Goal: Transaction & Acquisition: Book appointment/travel/reservation

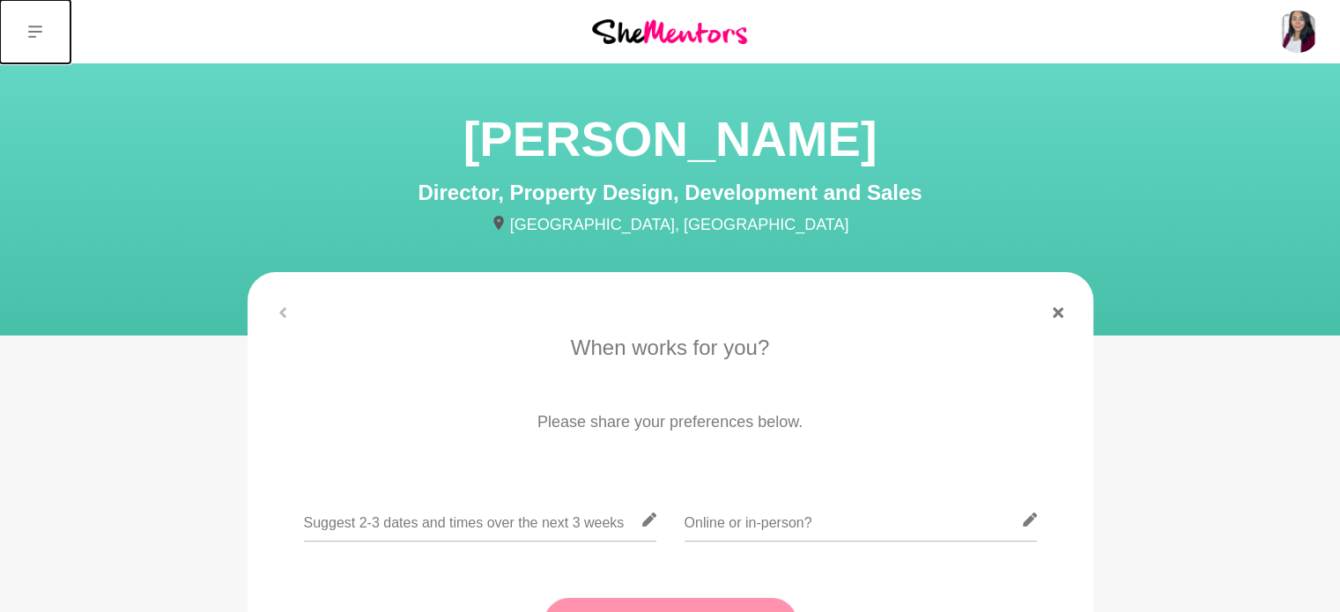
click at [30, 25] on icon at bounding box center [35, 32] width 14 height 14
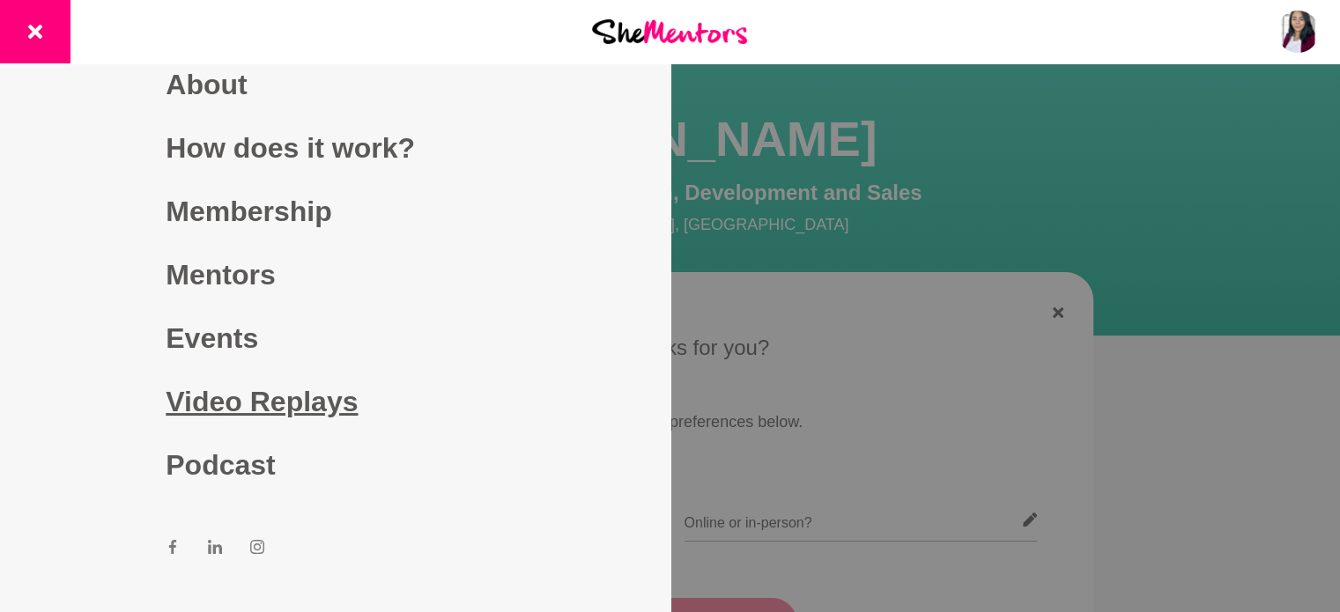
click at [231, 384] on link "Video Replays" at bounding box center [335, 401] width 338 height 63
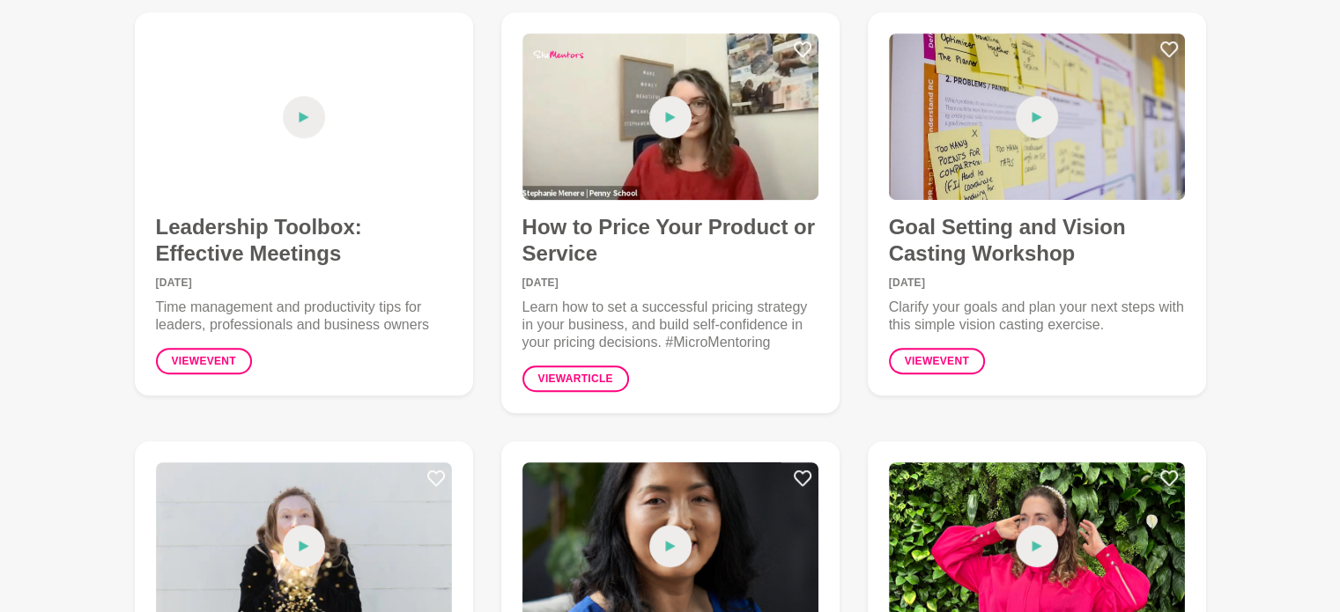
scroll to position [1233, 0]
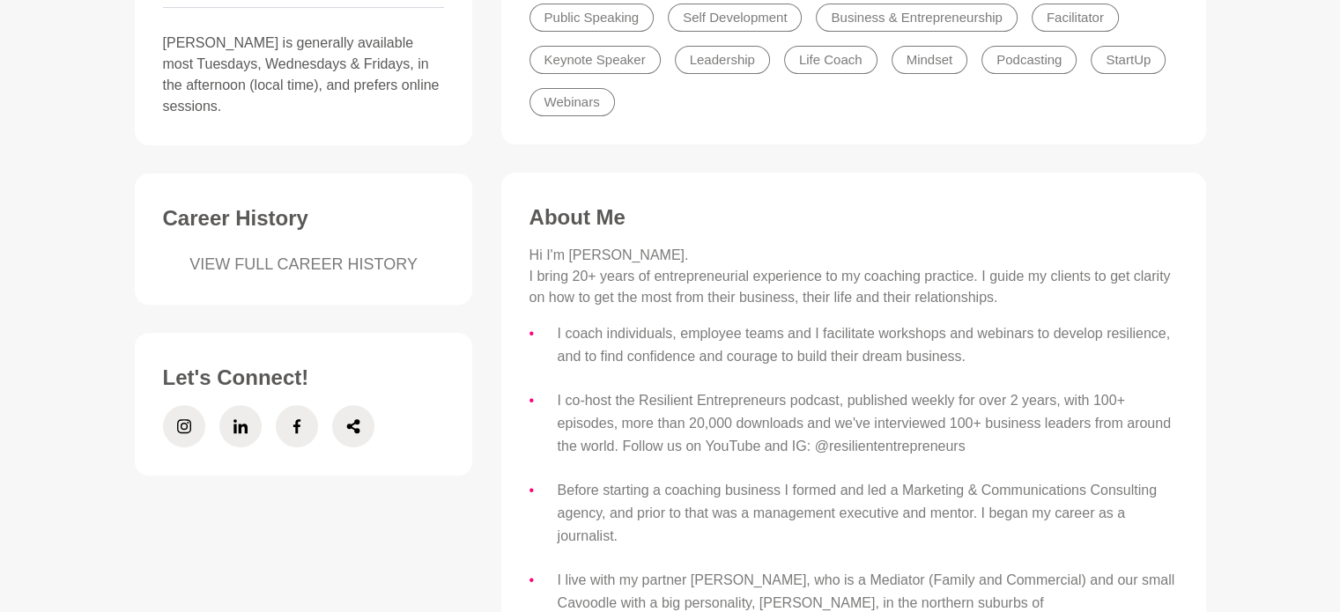
scroll to position [617, 0]
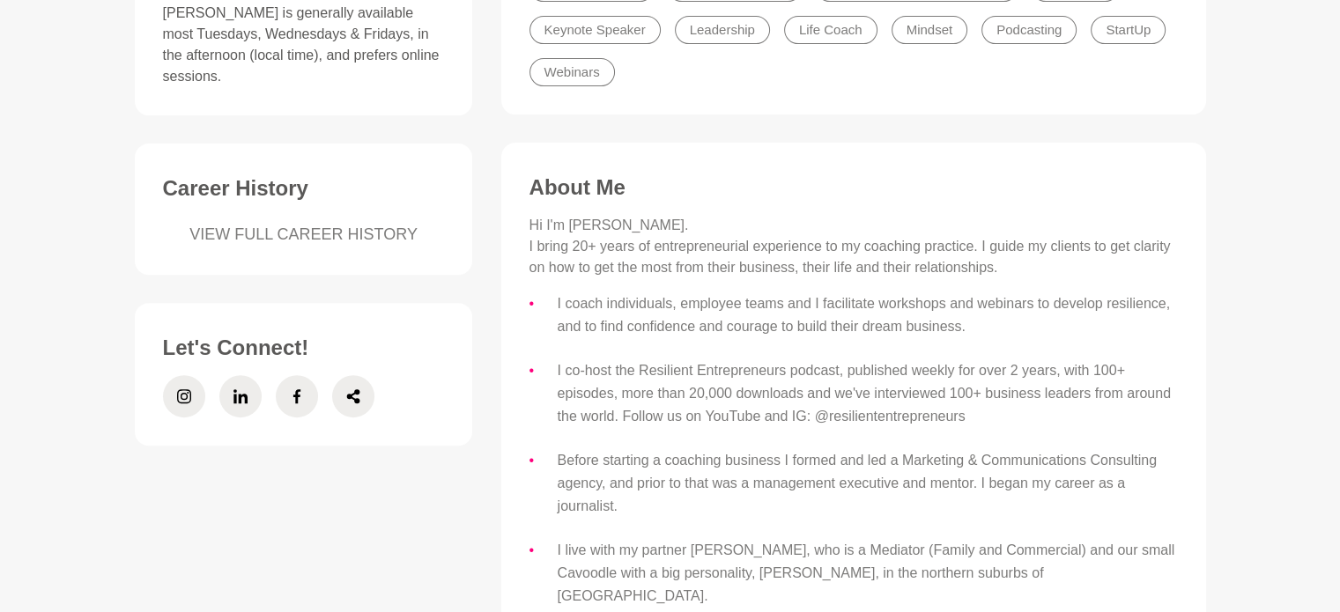
click at [314, 223] on link "VIEW FULL CAREER HISTORY" at bounding box center [304, 235] width 282 height 24
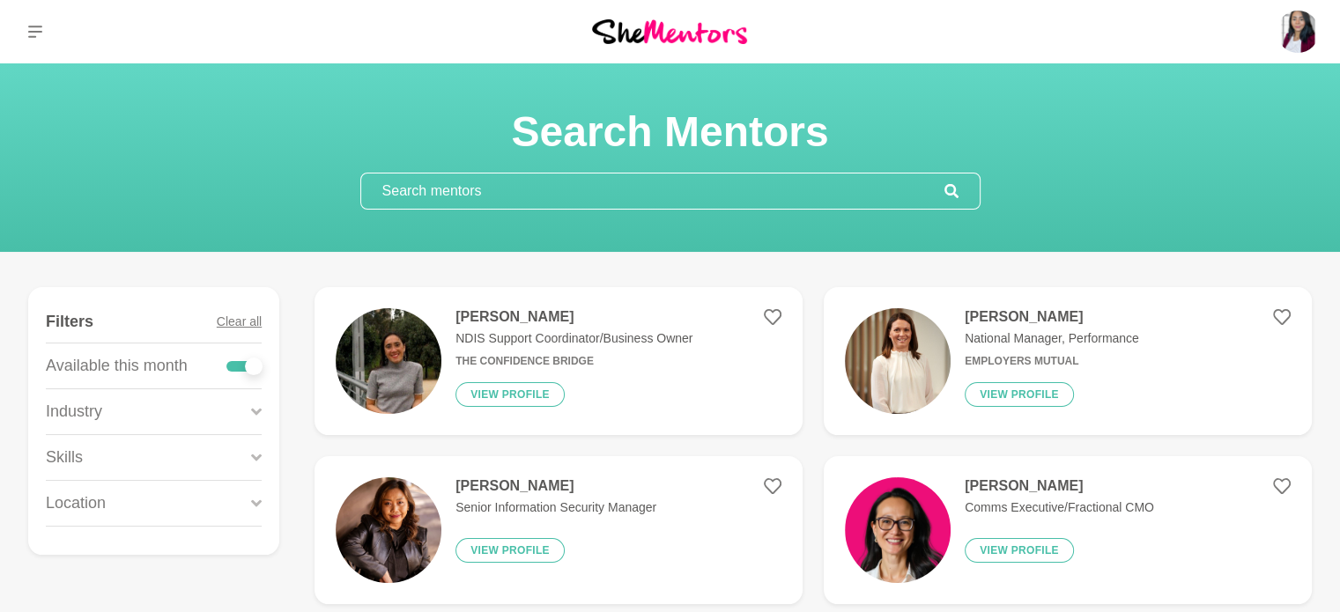
click at [258, 401] on icon at bounding box center [256, 412] width 11 height 24
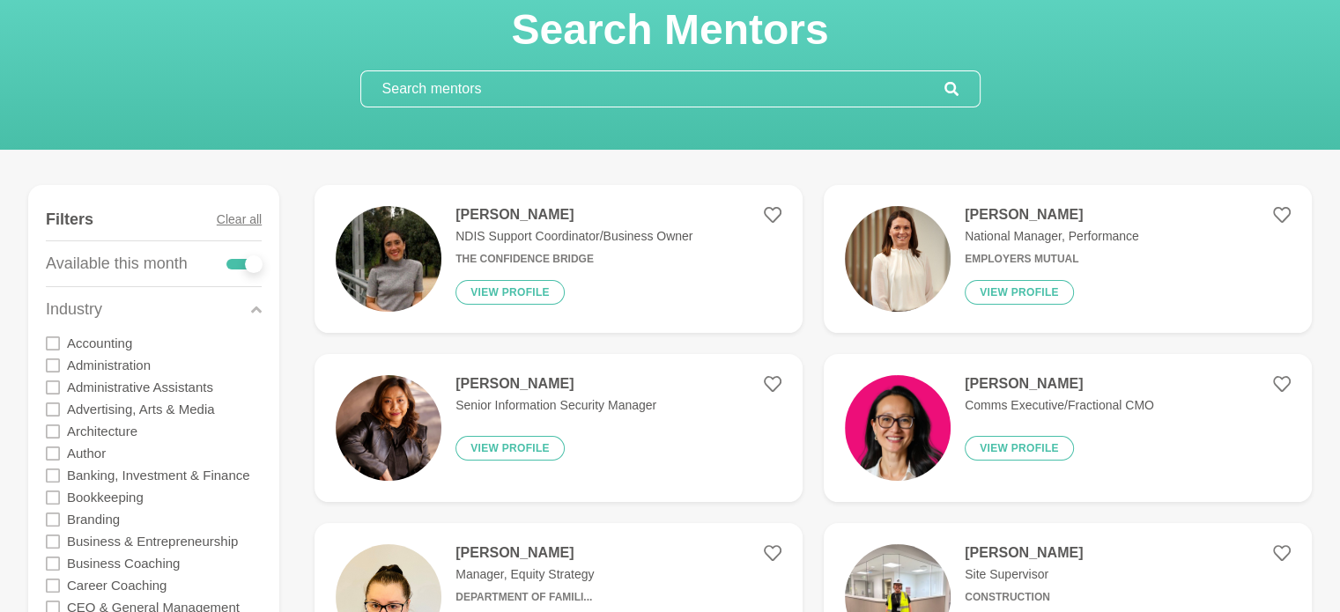
scroll to position [176, 0]
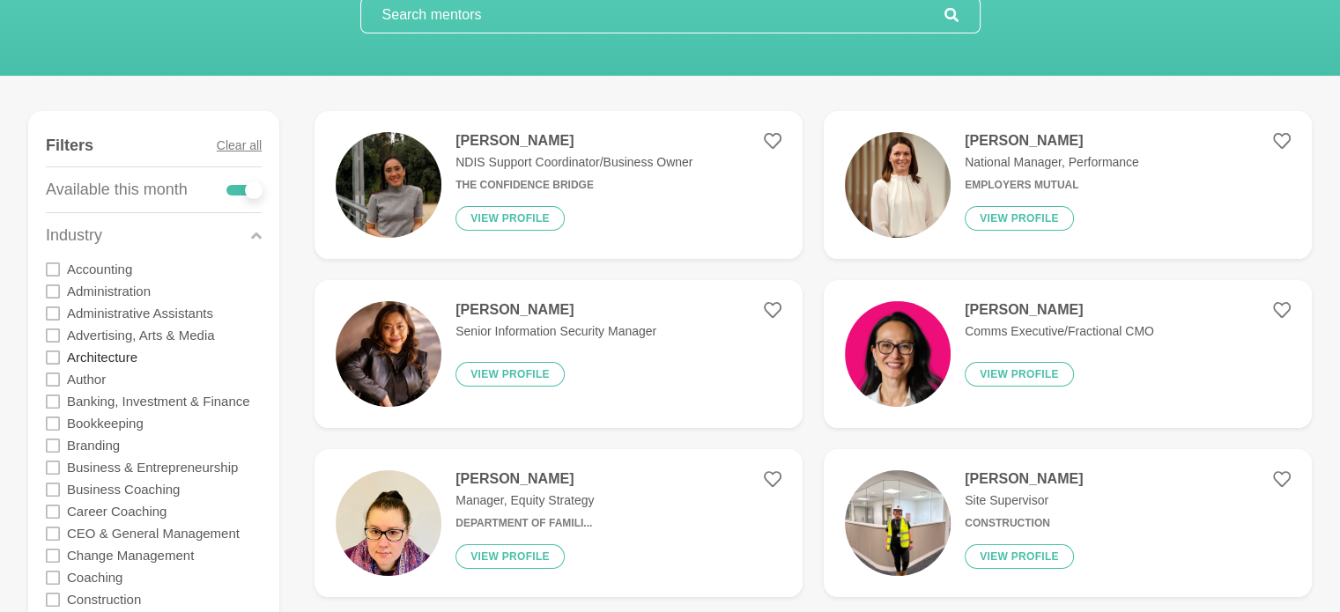
click at [115, 355] on label "Architecture" at bounding box center [102, 357] width 70 height 22
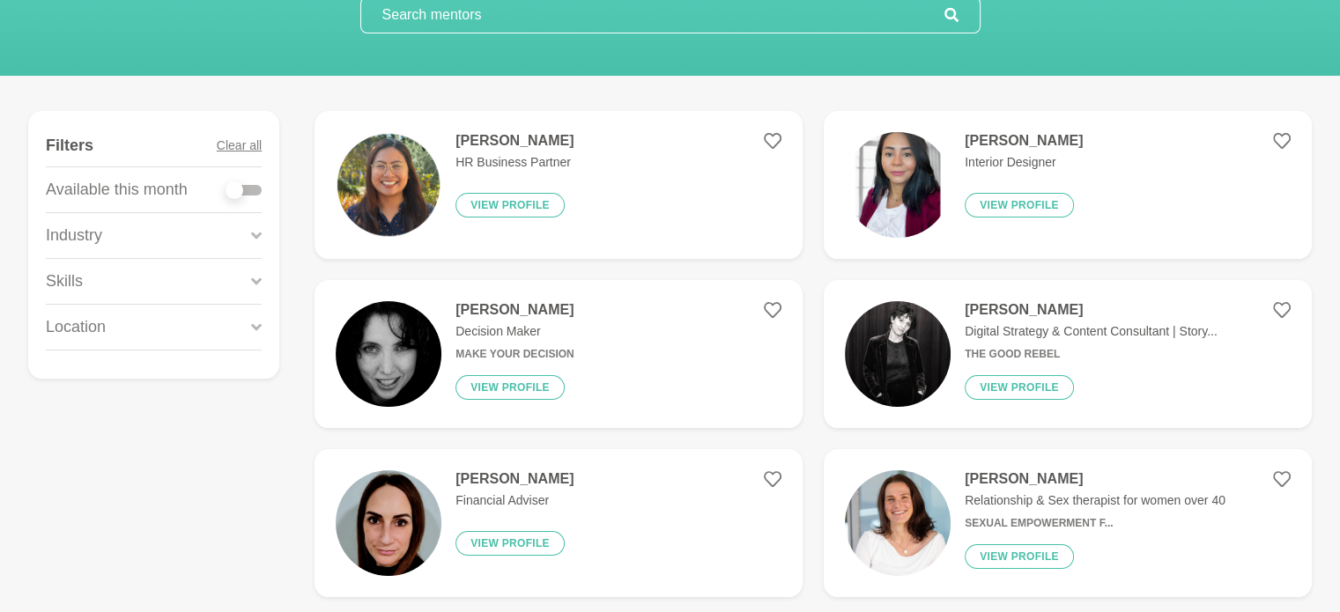
scroll to position [0, 0]
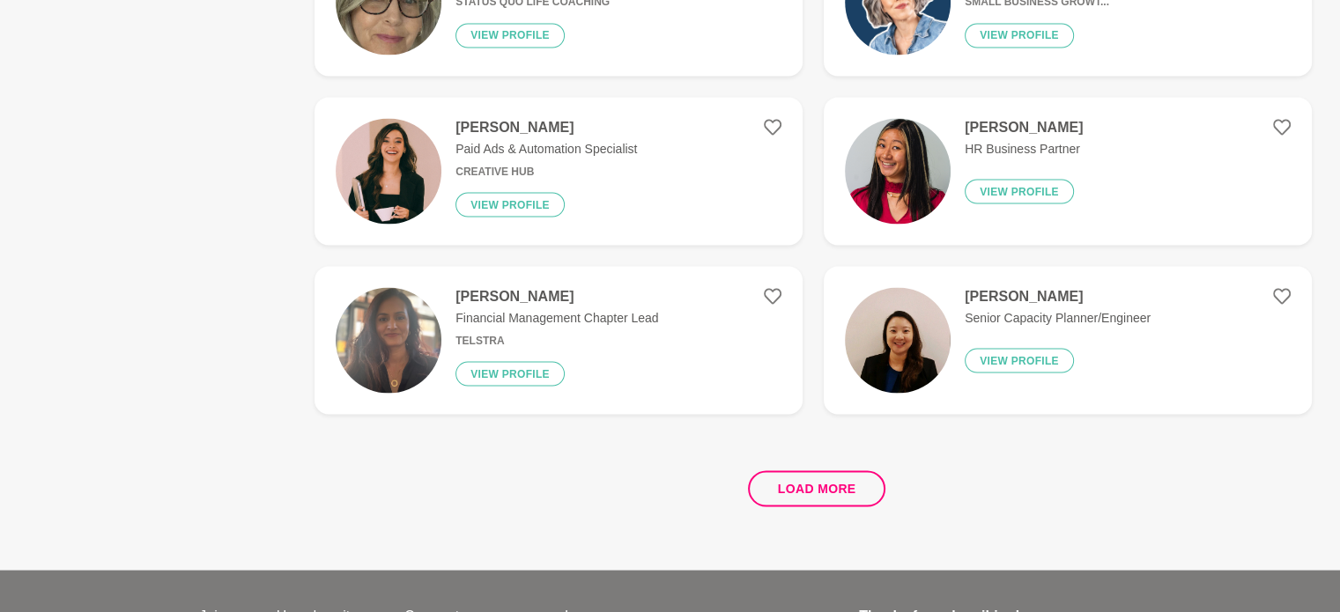
scroll to position [3259, 0]
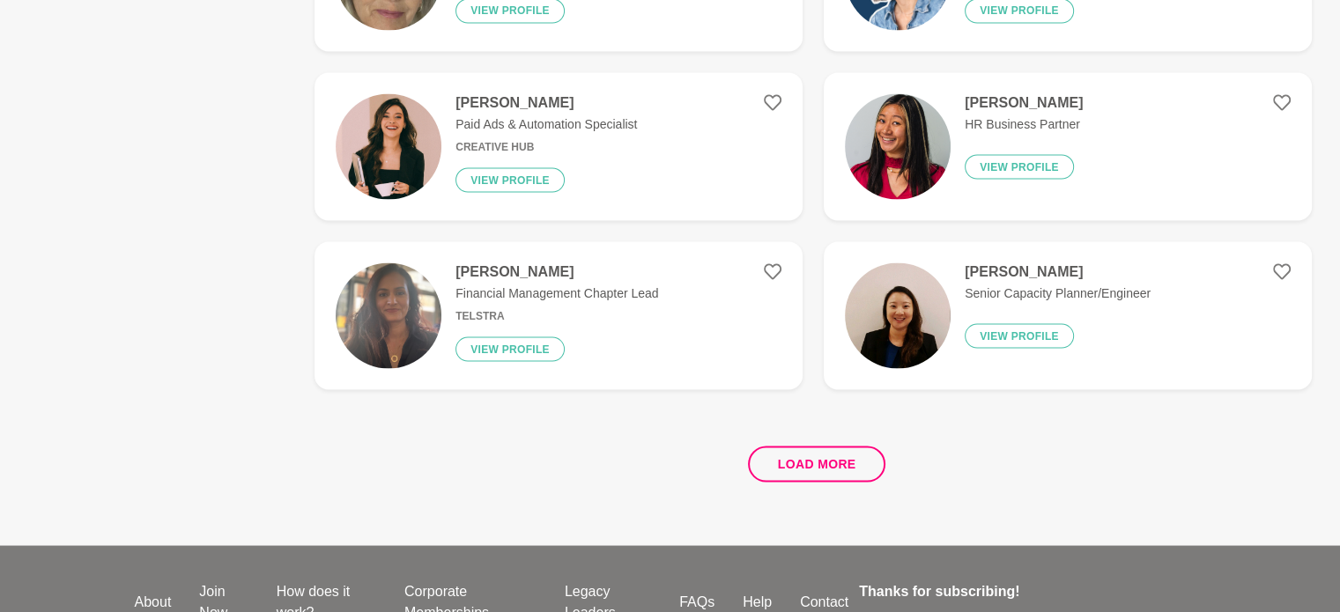
click at [817, 482] on div "Load more" at bounding box center [812, 456] width 997 height 107
click at [817, 462] on button "Load more" at bounding box center [817, 464] width 138 height 36
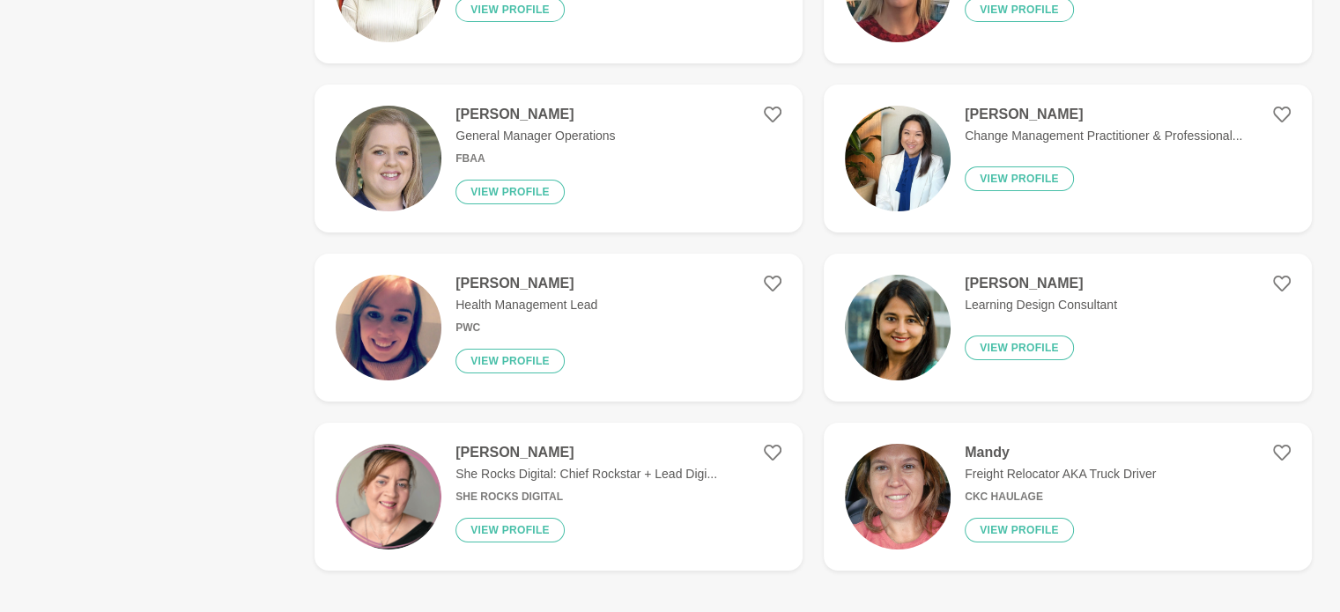
scroll to position [6607, 0]
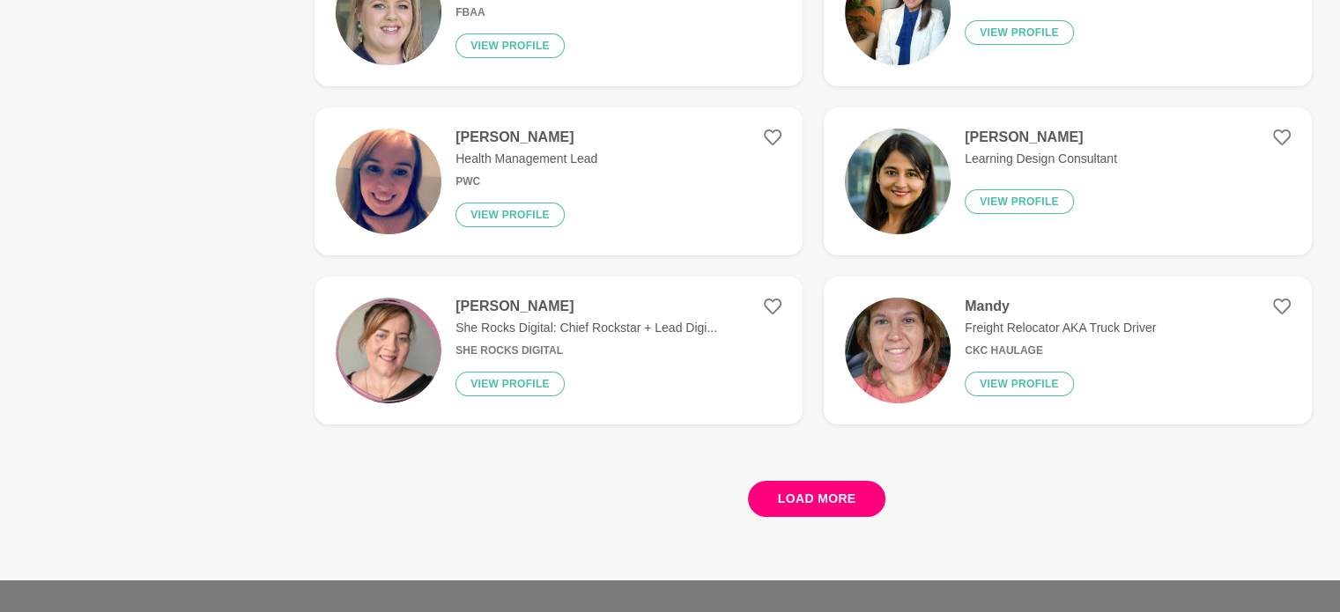
click at [847, 485] on button "Load more" at bounding box center [817, 499] width 138 height 36
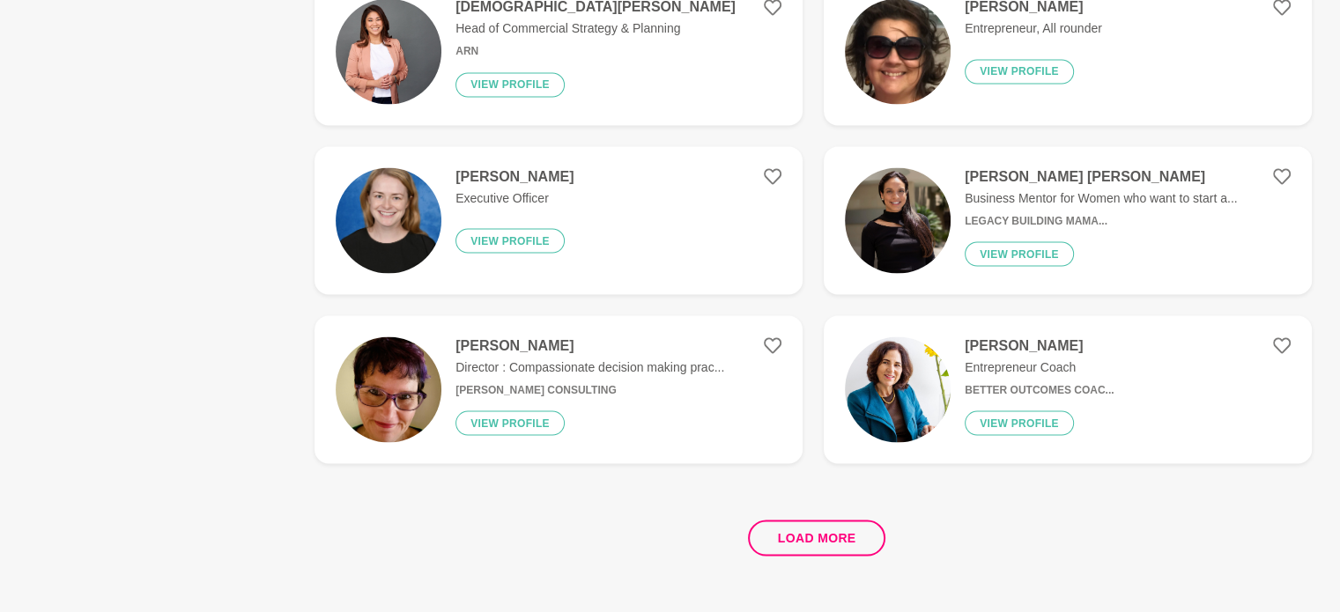
scroll to position [9954, 0]
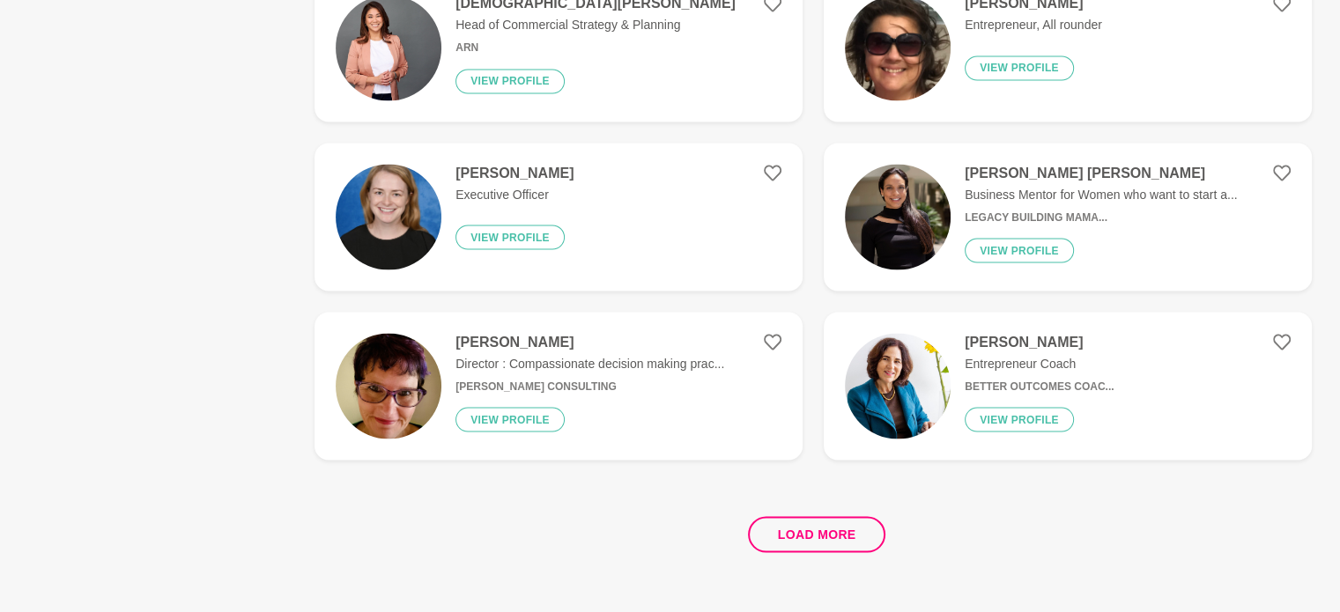
drag, startPoint x: 849, startPoint y: 534, endPoint x: 849, endPoint y: 503, distance: 30.8
click at [848, 534] on button "Load more" at bounding box center [817, 534] width 138 height 36
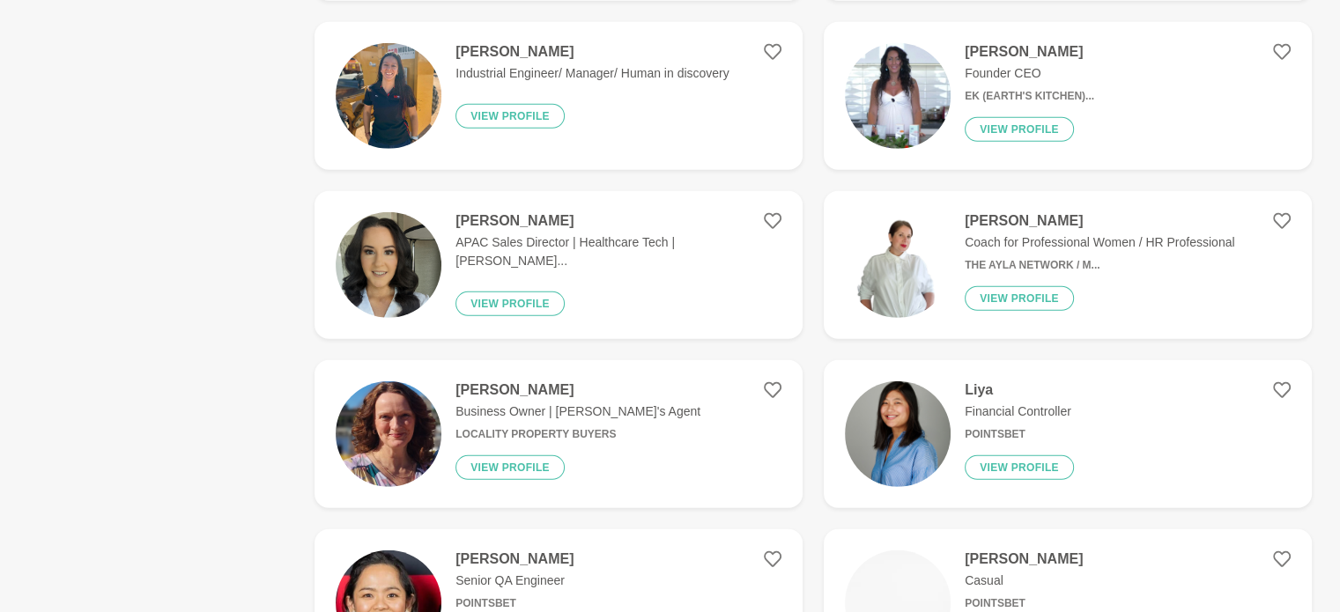
scroll to position [11628, 0]
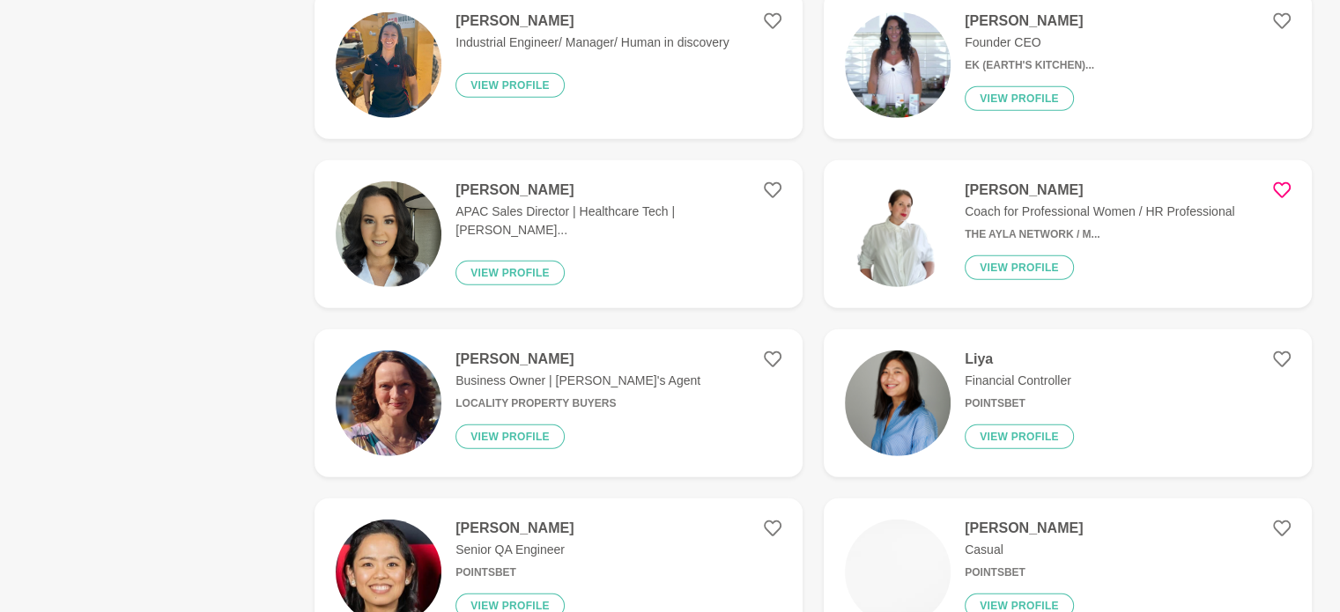
click at [1286, 191] on icon at bounding box center [1282, 190] width 18 height 16
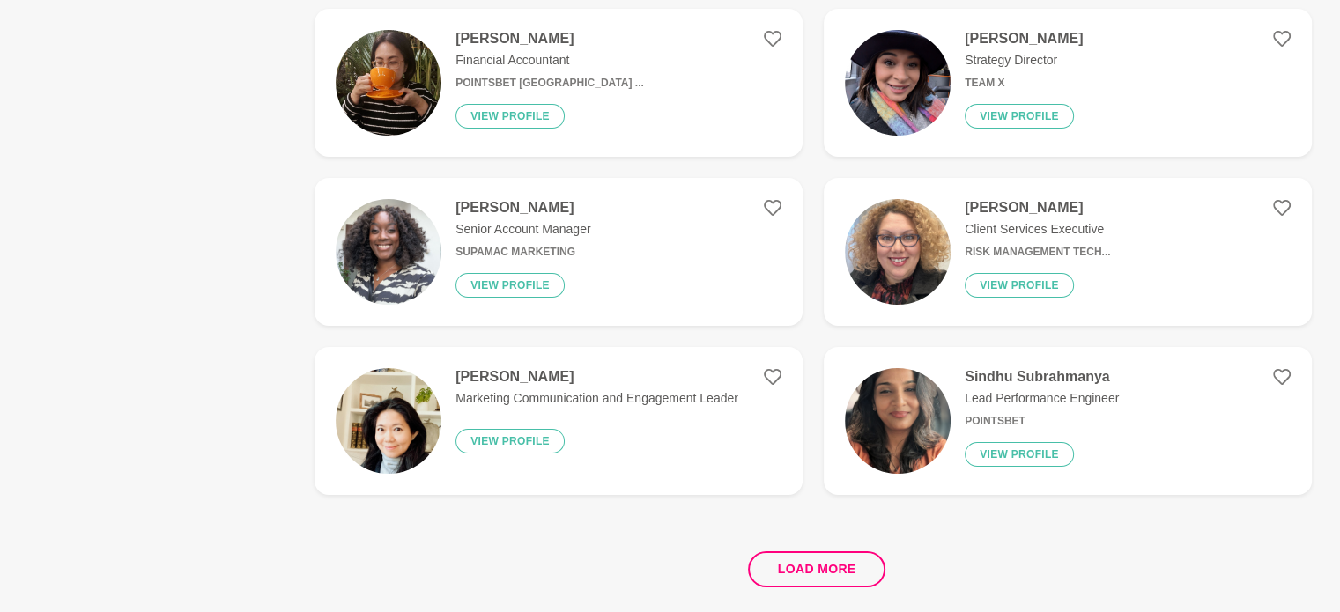
scroll to position [13478, 0]
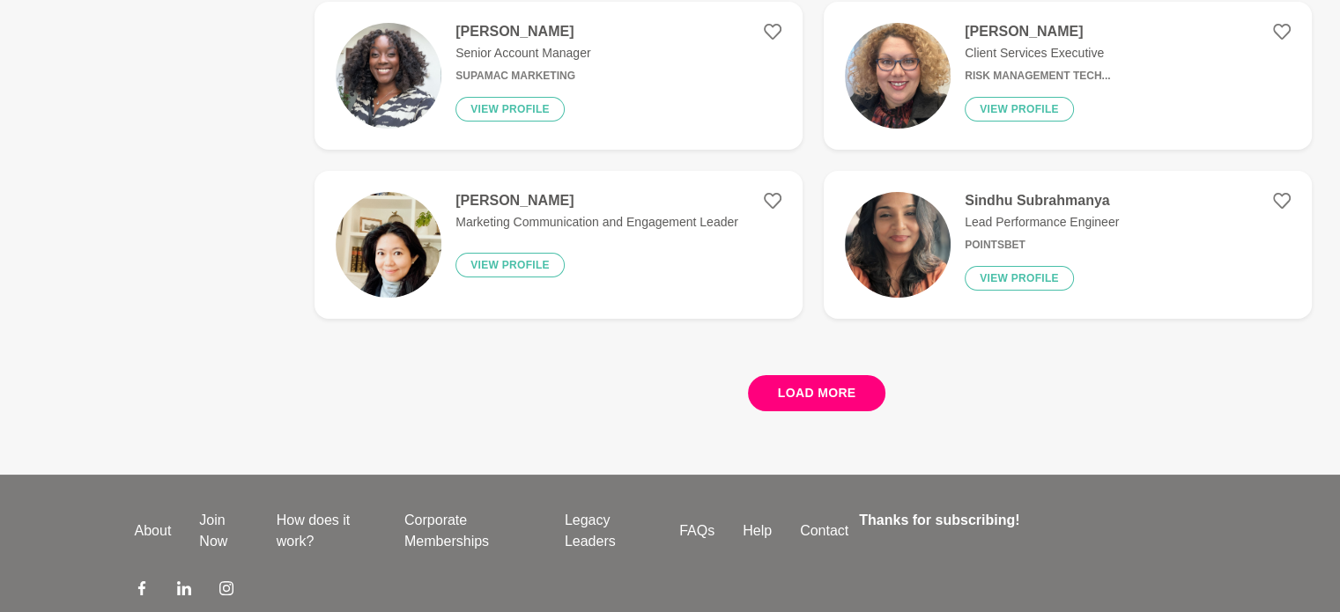
click at [833, 403] on button "Load more" at bounding box center [817, 393] width 138 height 36
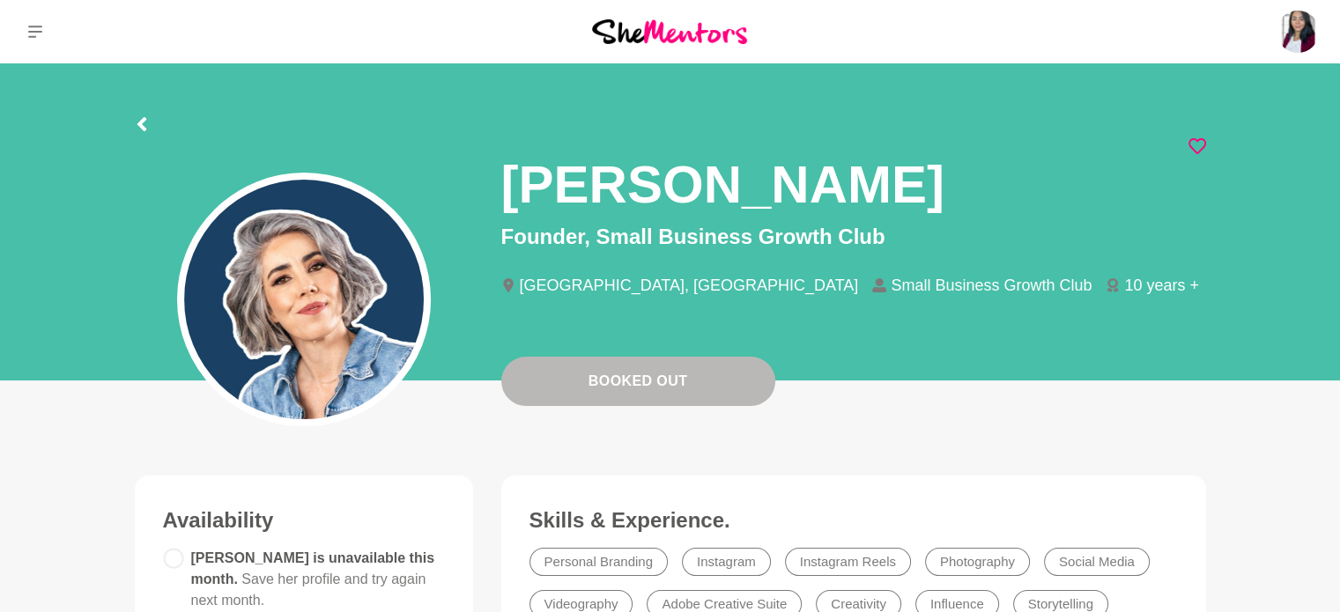
click at [1198, 138] on icon at bounding box center [1197, 146] width 18 height 18
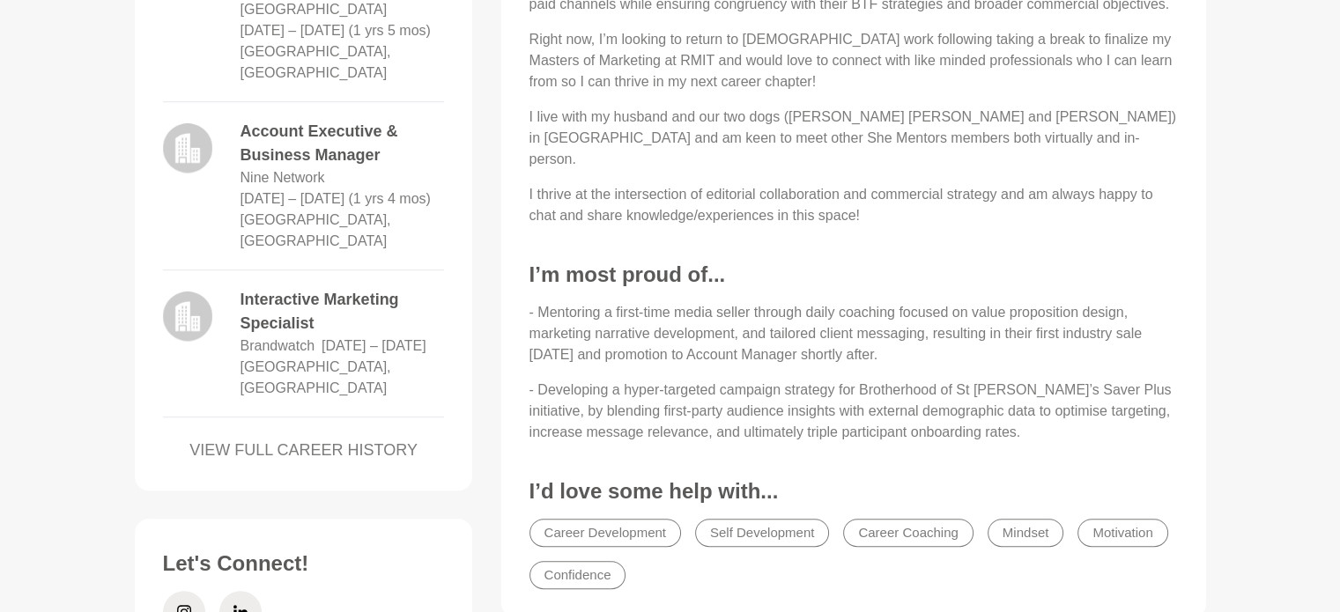
scroll to position [969, 0]
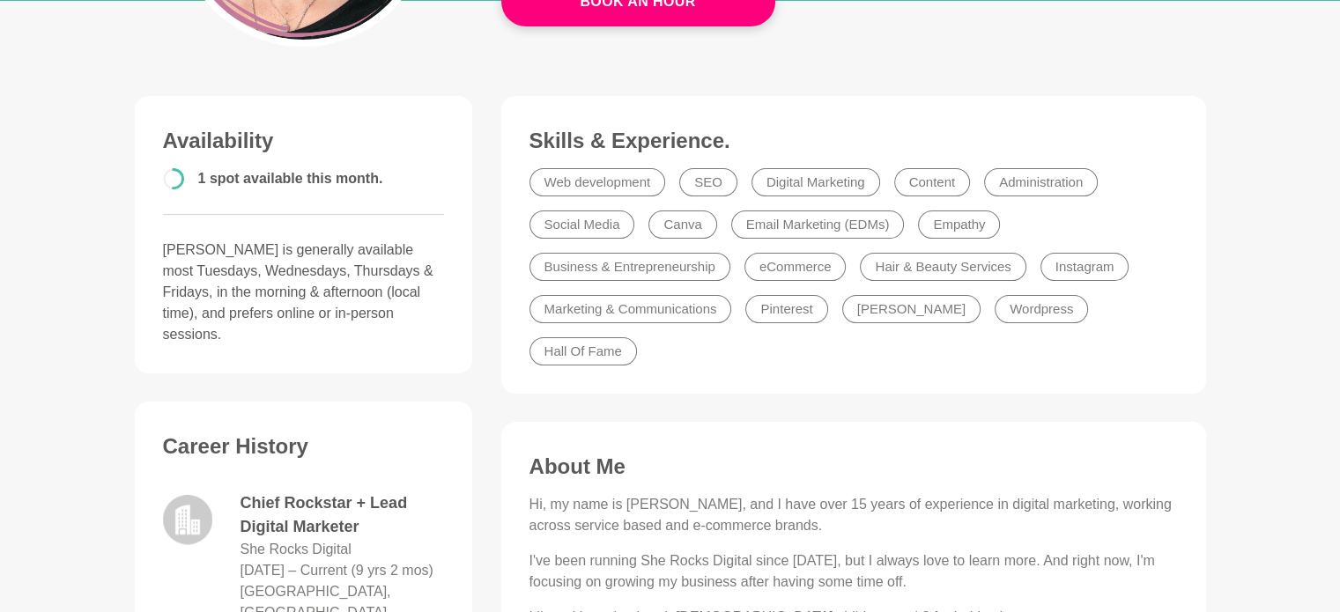
scroll to position [176, 0]
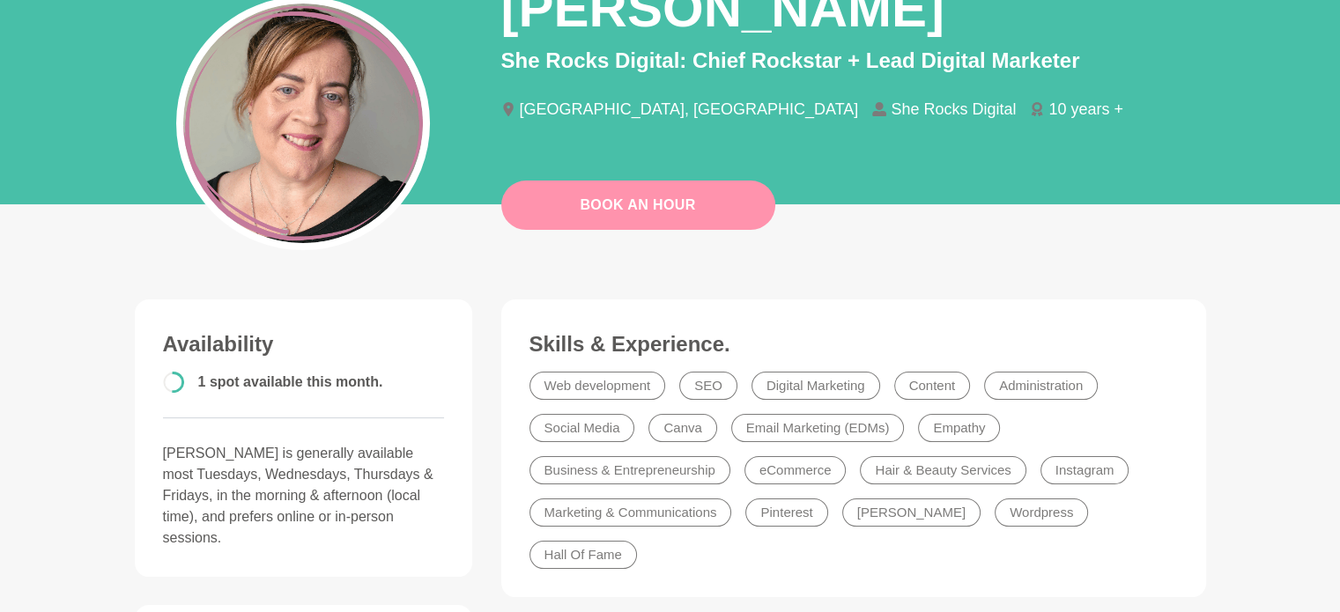
click at [676, 203] on link "Book An Hour" at bounding box center [638, 205] width 274 height 49
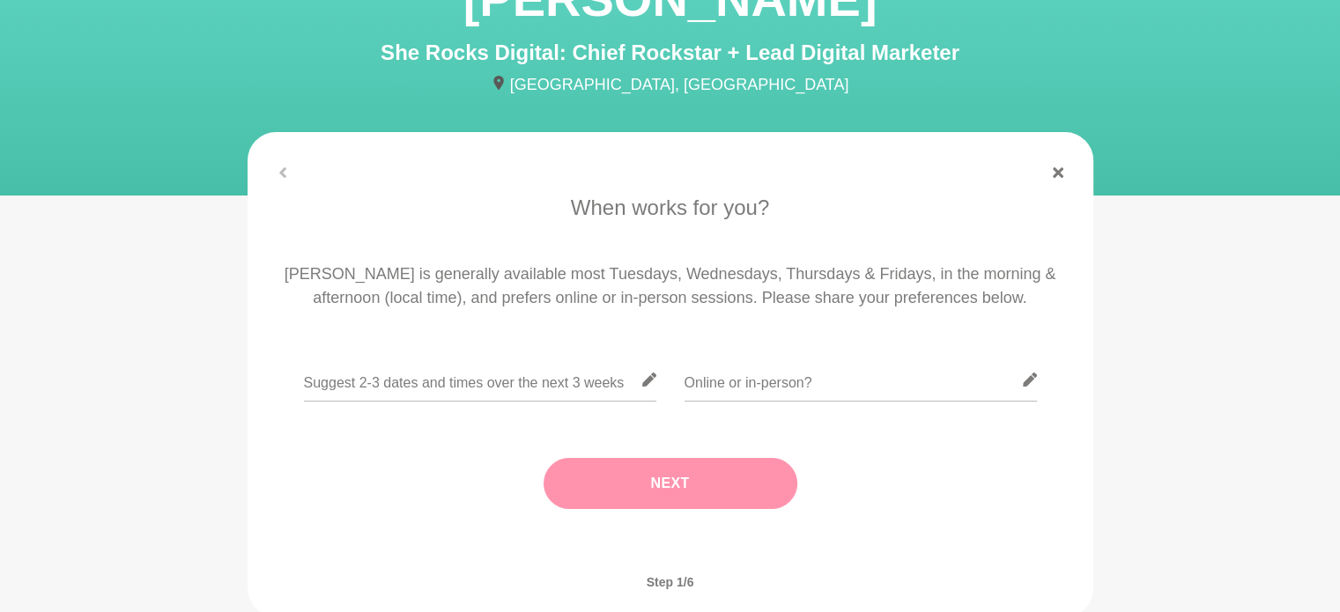
scroll to position [264, 0]
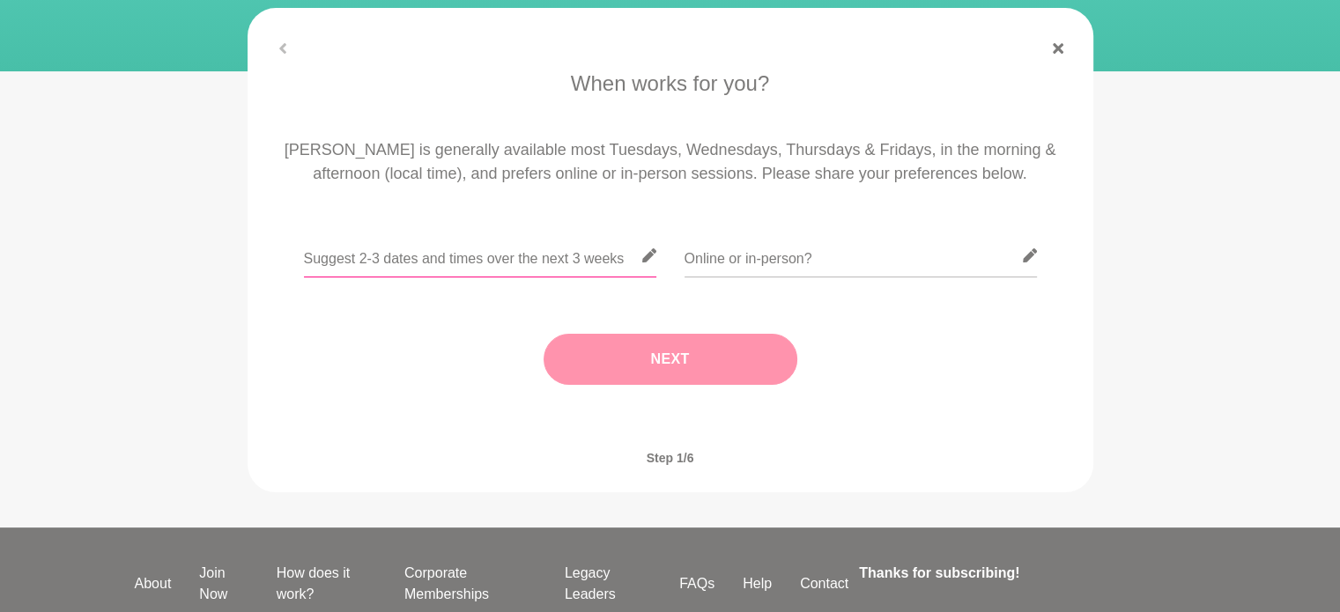
click at [544, 251] on input "text" at bounding box center [480, 255] width 352 height 43
click at [648, 256] on icon at bounding box center [648, 255] width 14 height 14
click at [555, 248] on input "text" at bounding box center [480, 255] width 352 height 43
click at [342, 262] on input "text" at bounding box center [480, 255] width 352 height 43
click at [360, 256] on input "text" at bounding box center [480, 255] width 352 height 43
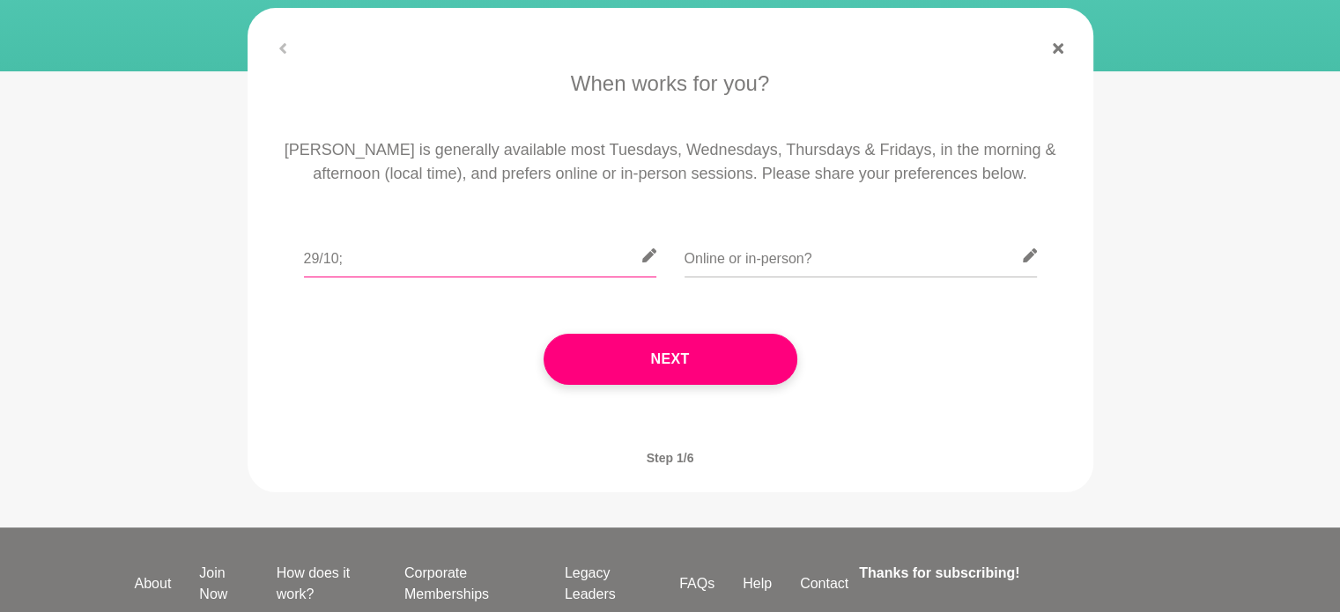
type input "29/10;"
drag, startPoint x: 379, startPoint y: 246, endPoint x: 218, endPoint y: 233, distance: 160.9
click at [224, 236] on section "When works for you? Ruth is generally available most Tuesdays, Wednesdays, Thur…" at bounding box center [670, 250] width 902 height 484
click at [422, 263] on input "text" at bounding box center [480, 255] width 352 height 43
click at [307, 255] on input "8/10;" at bounding box center [480, 255] width 352 height 43
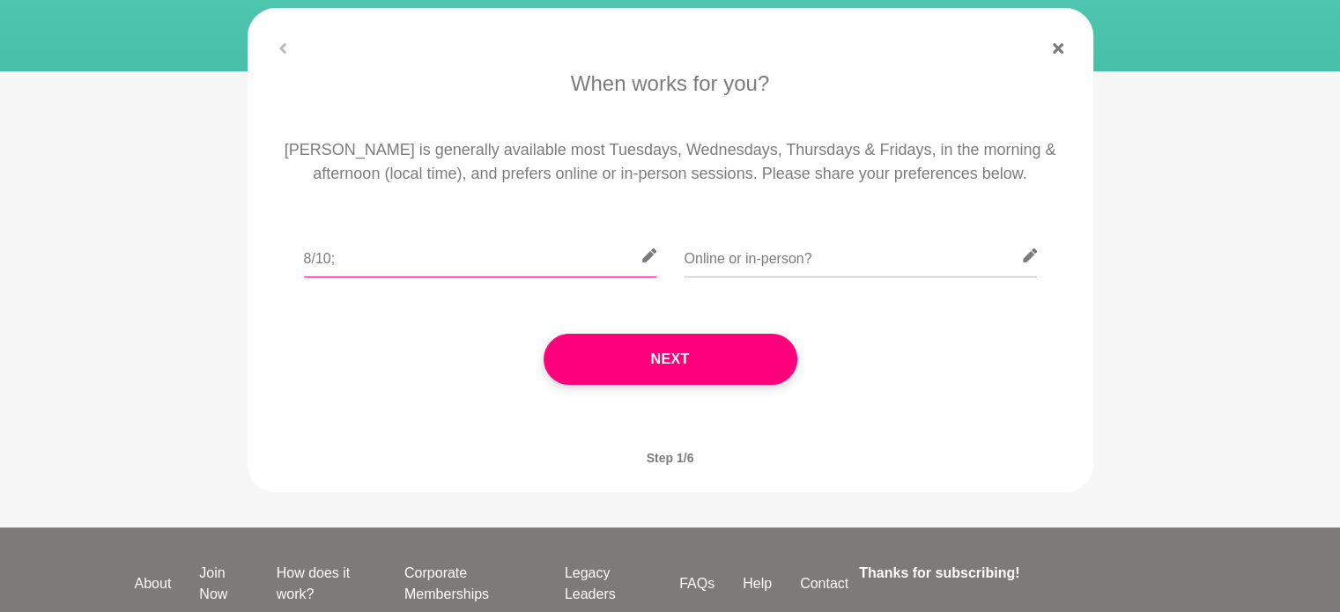
click at [304, 258] on input "8/10;" at bounding box center [480, 255] width 352 height 43
type input "30/9; 8/10;"
click at [897, 255] on input "text" at bounding box center [860, 255] width 352 height 43
type input "online"
click at [403, 256] on input "30/9; 8/10;" at bounding box center [480, 255] width 352 height 43
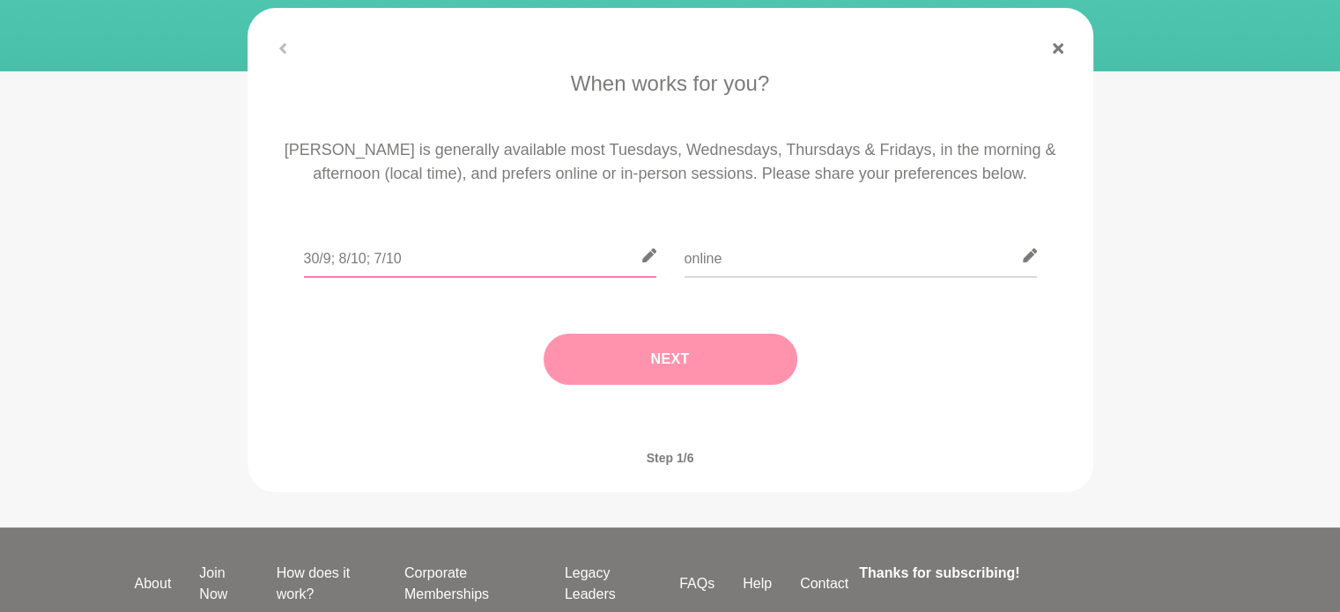
type input "30/9; 8/10; 7/10"
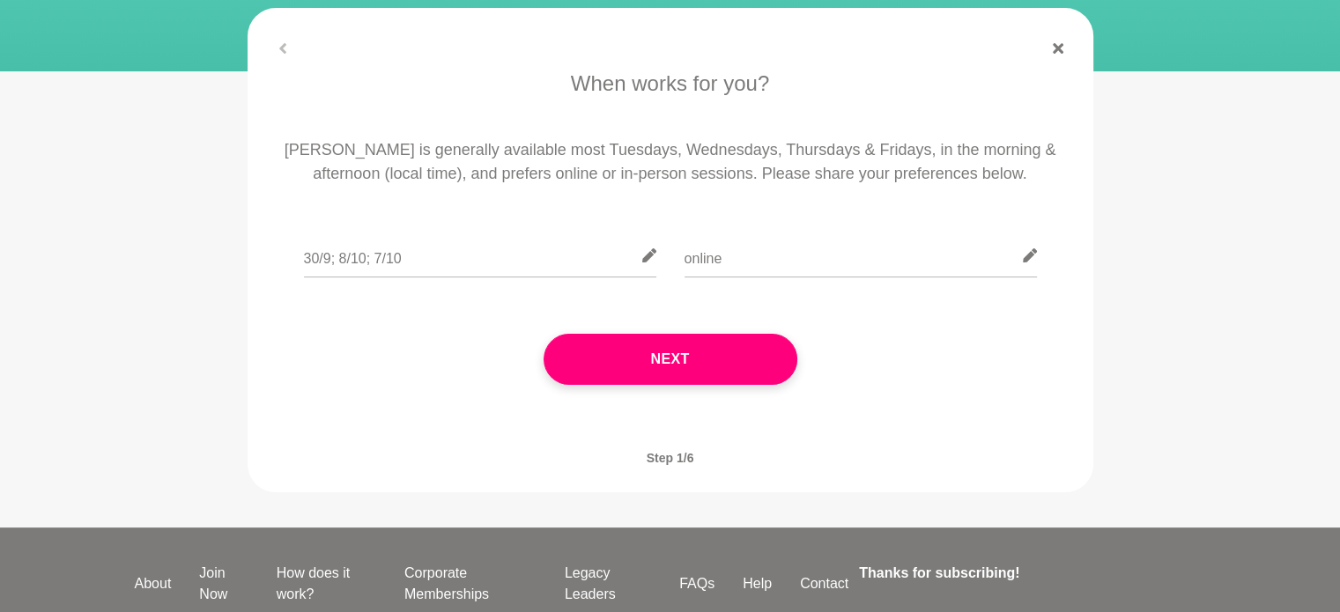
click at [687, 352] on button "Next" at bounding box center [671, 359] width 254 height 51
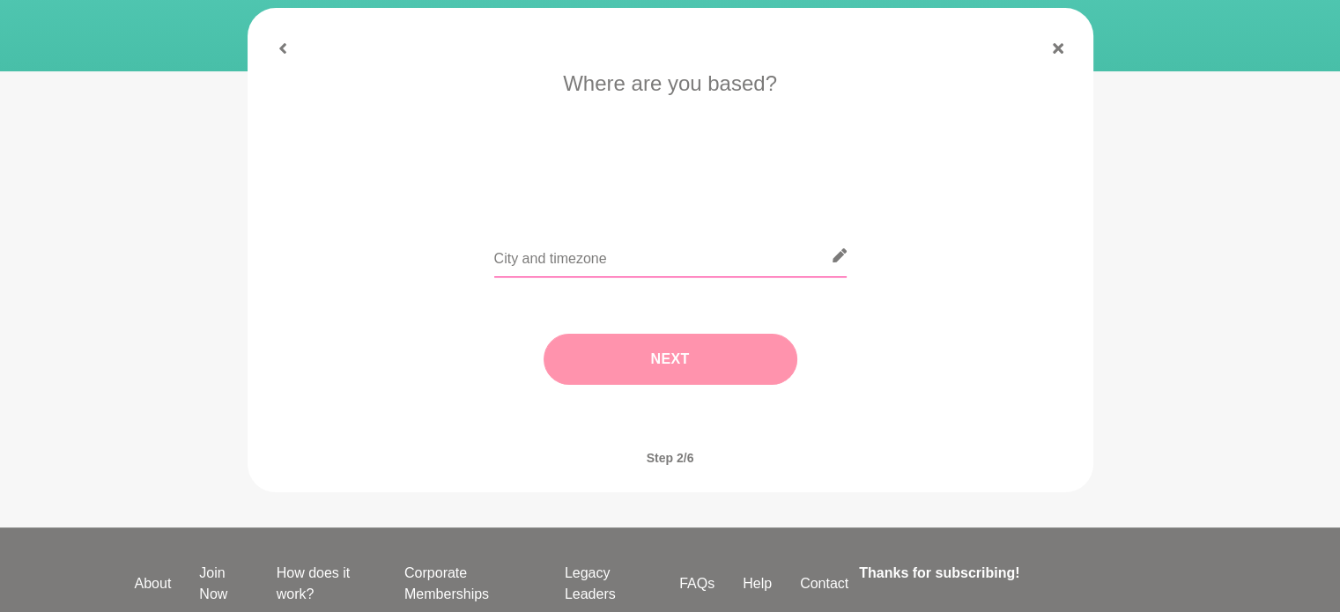
click at [622, 267] on input "text" at bounding box center [670, 255] width 352 height 43
type input "Sydney"
click at [674, 359] on button "Next" at bounding box center [671, 359] width 254 height 51
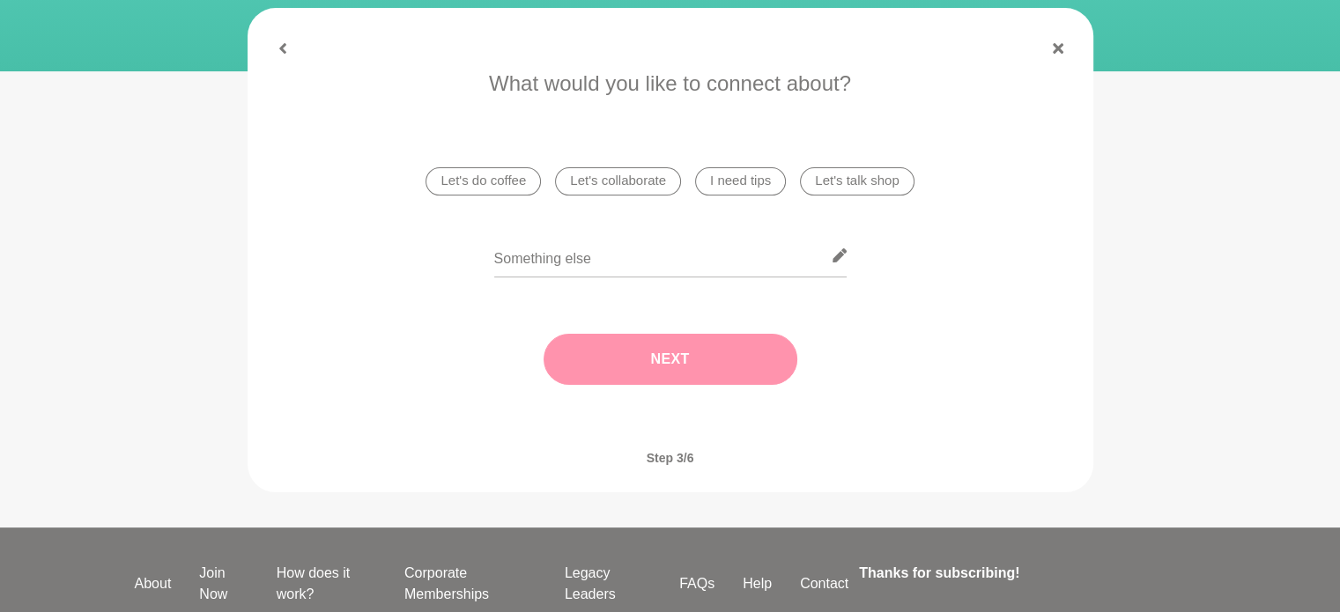
click at [729, 181] on li "I need tips" at bounding box center [740, 181] width 91 height 28
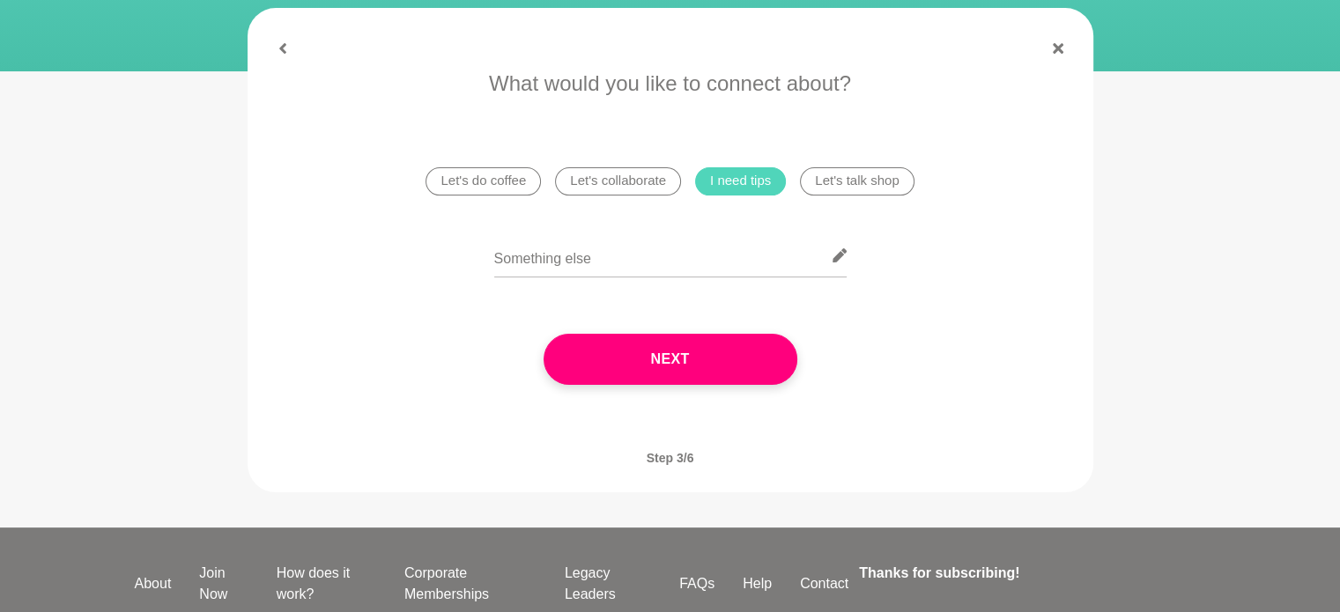
click at [701, 353] on button "Next" at bounding box center [671, 359] width 254 height 51
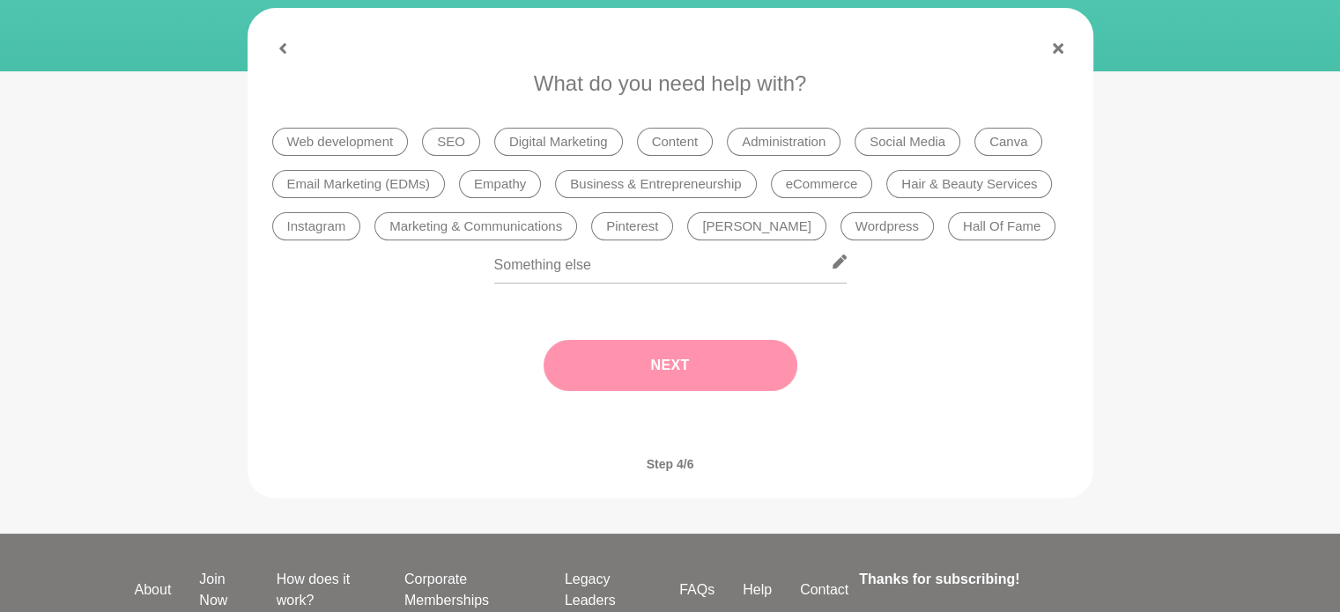
click at [455, 139] on li "SEO" at bounding box center [451, 142] width 58 height 28
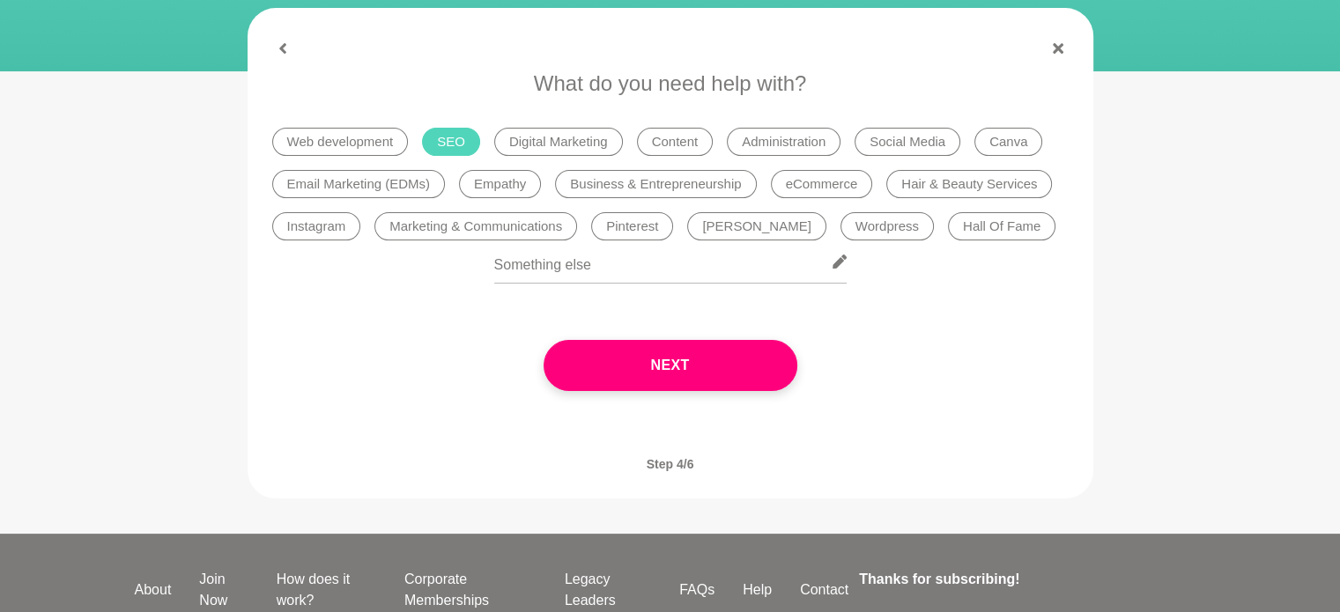
click at [613, 186] on li "Business & Entrepreneurship" at bounding box center [655, 184] width 201 height 28
click at [552, 267] on input "text" at bounding box center [670, 261] width 352 height 43
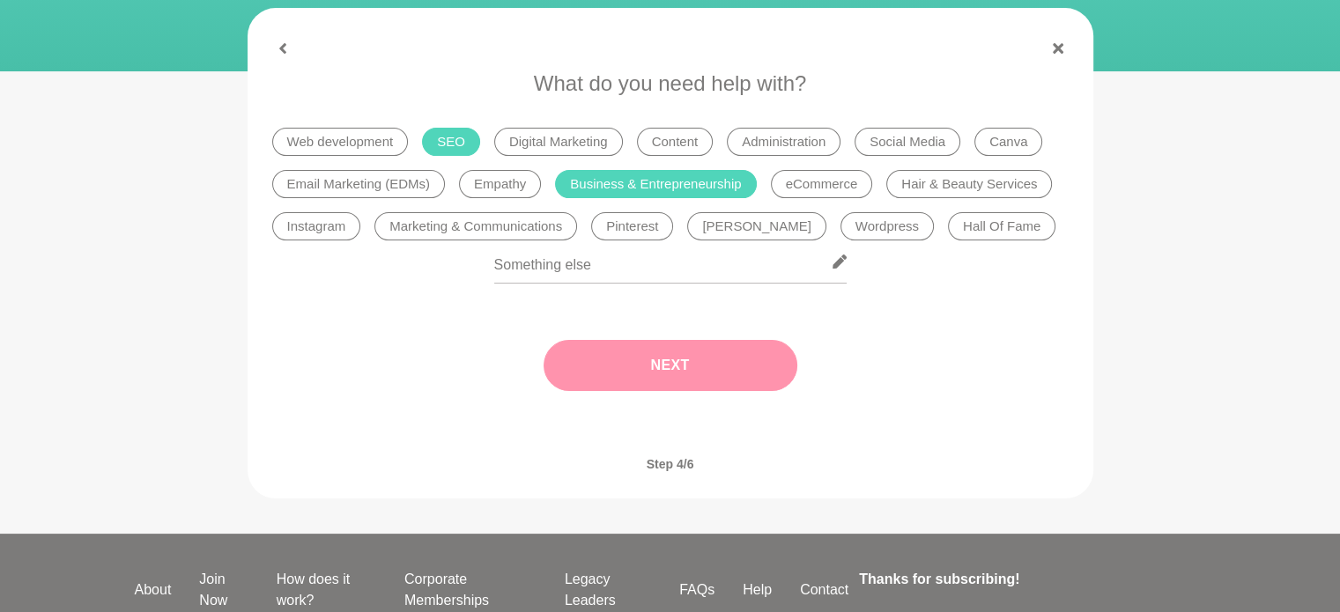
click at [669, 368] on button "Next" at bounding box center [671, 365] width 254 height 51
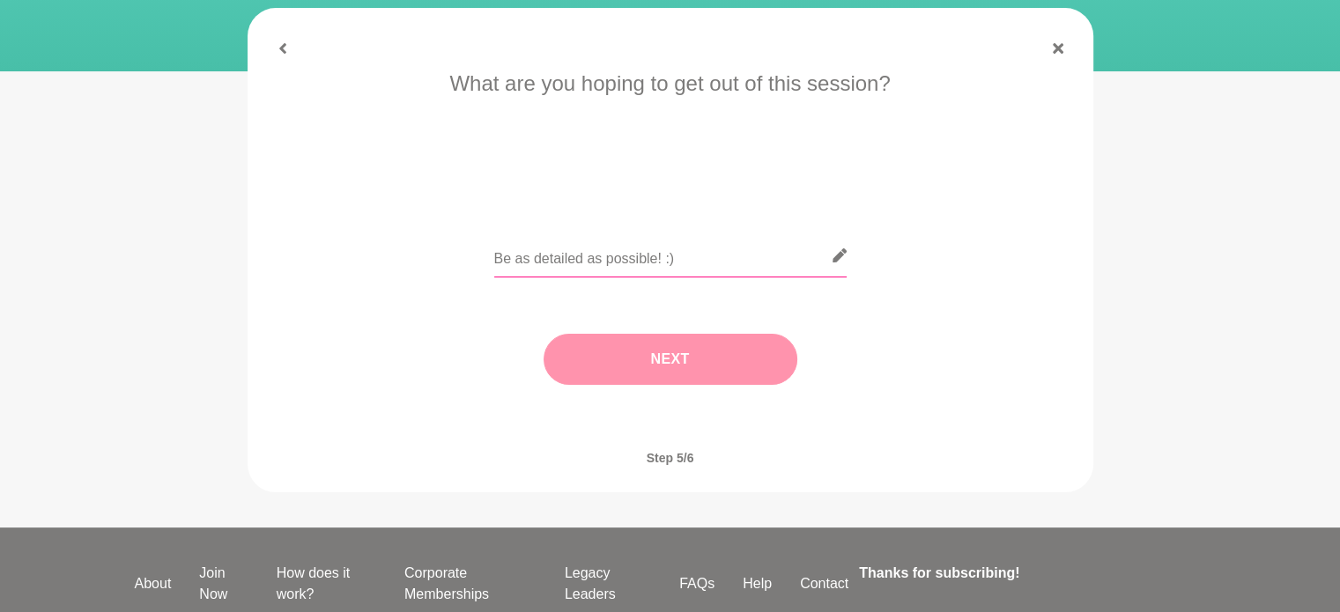
click at [617, 255] on input "text" at bounding box center [670, 255] width 352 height 43
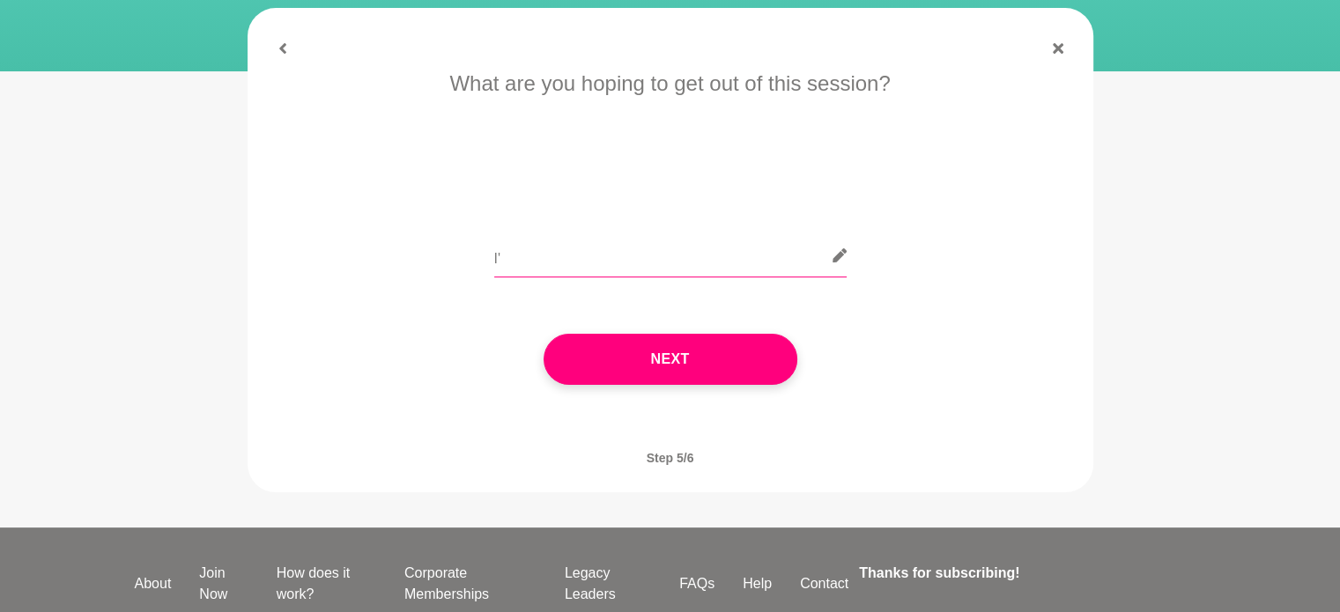
type input "I"
click at [723, 259] on input "HI! I've been building an Interior Design business and would love to pick your …" at bounding box center [670, 255] width 352 height 43
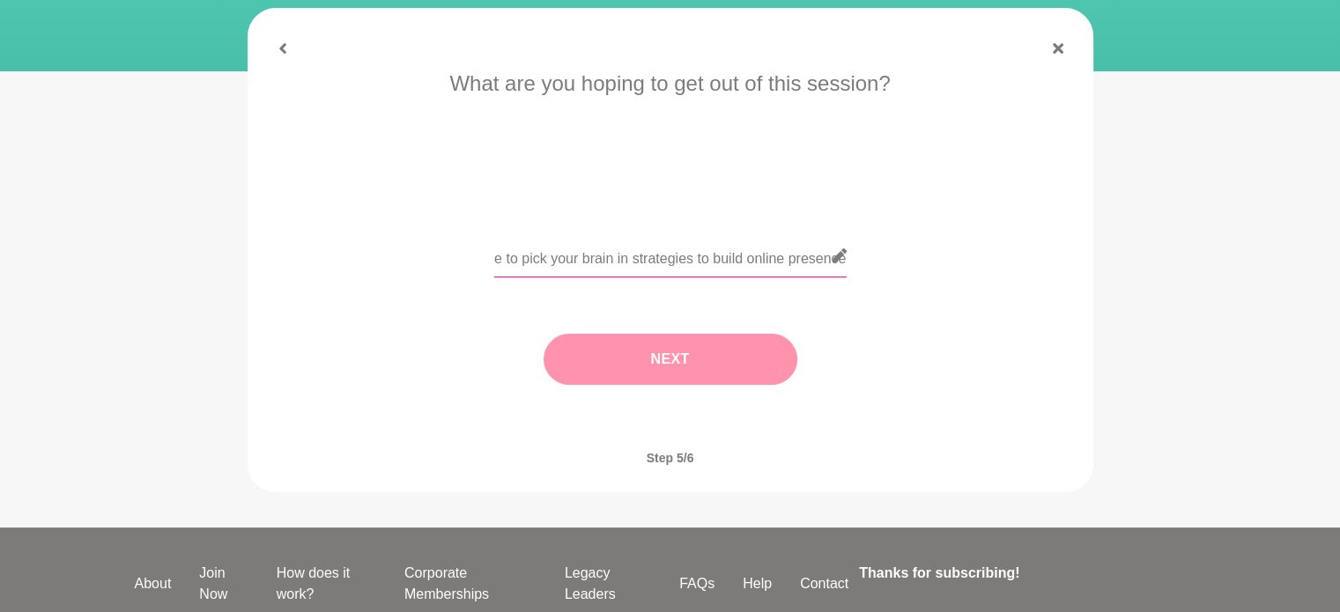
type input "HI! I've been building an Interior Design business and would love to pick your …"
click at [701, 355] on button "Next" at bounding box center [671, 359] width 254 height 51
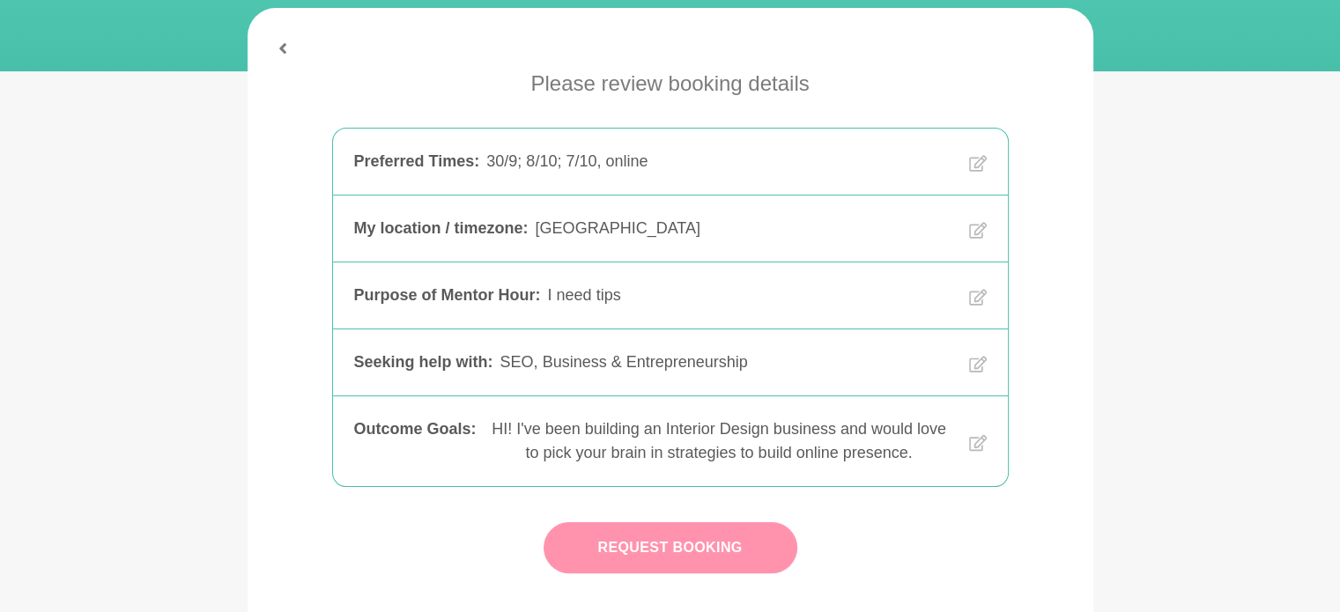
click at [736, 535] on button "Request Booking" at bounding box center [671, 547] width 254 height 51
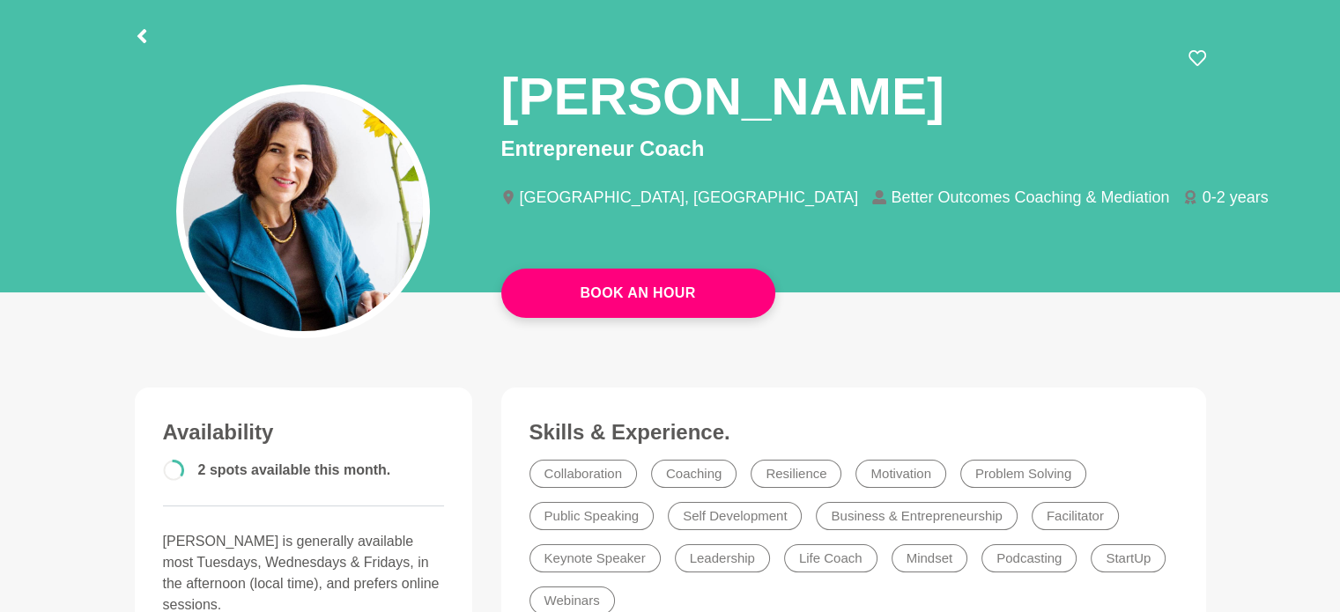
scroll to position [176, 0]
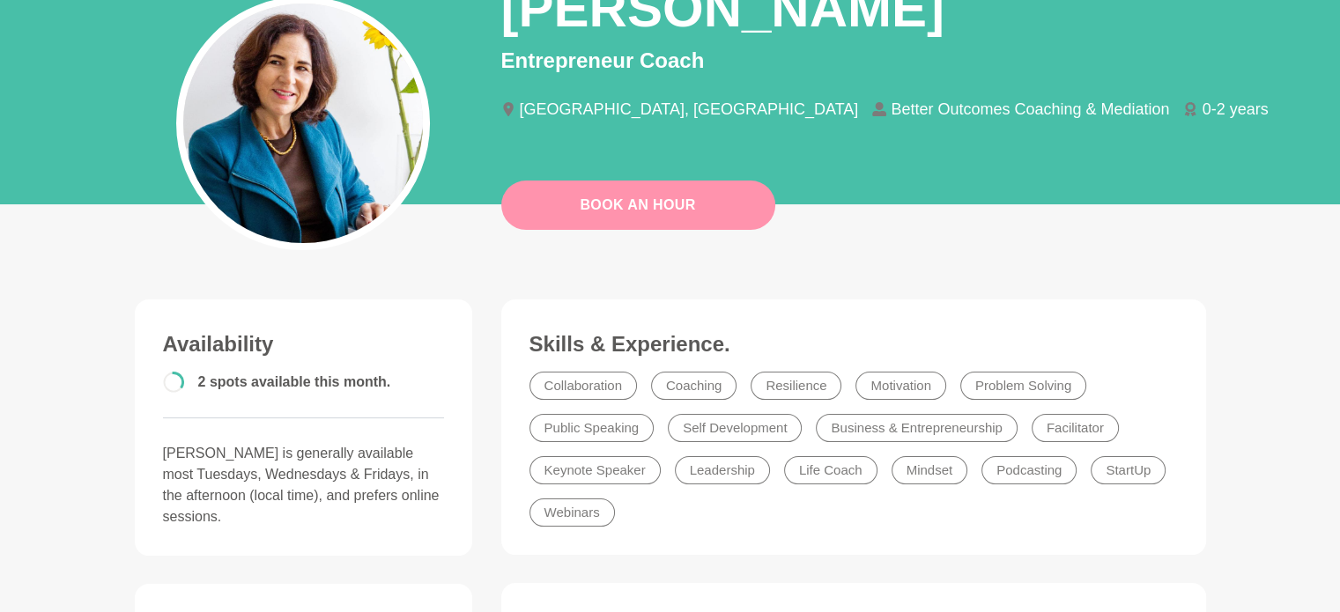
click at [636, 211] on link "Book An Hour" at bounding box center [638, 205] width 274 height 49
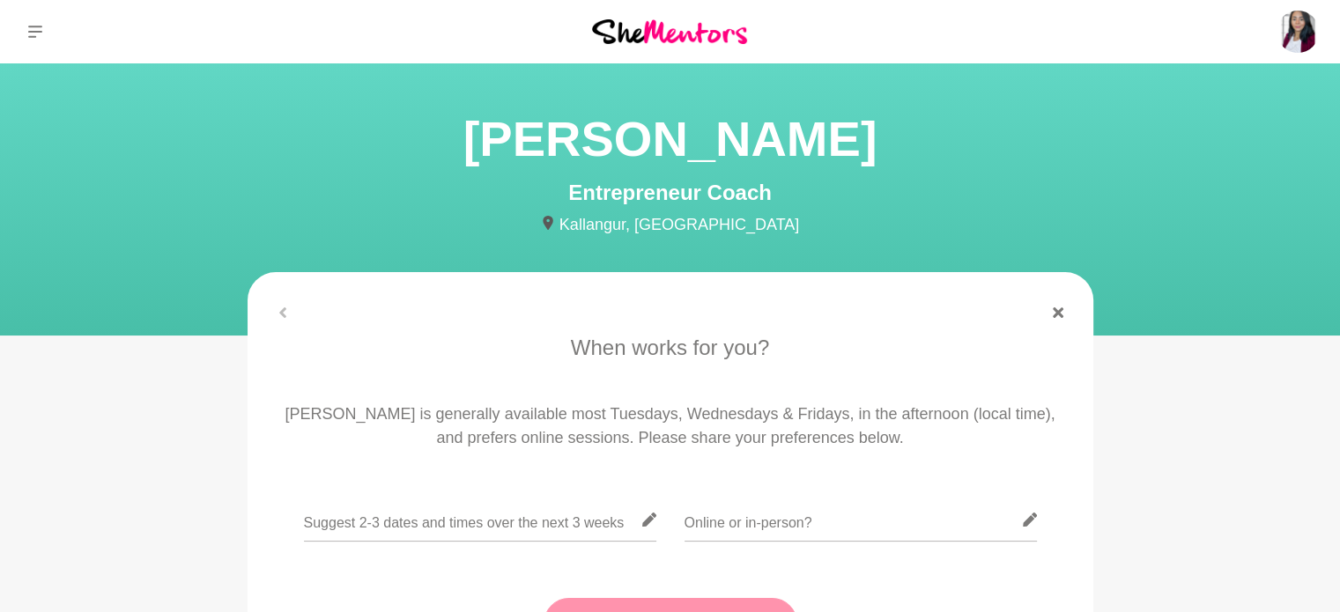
scroll to position [352, 0]
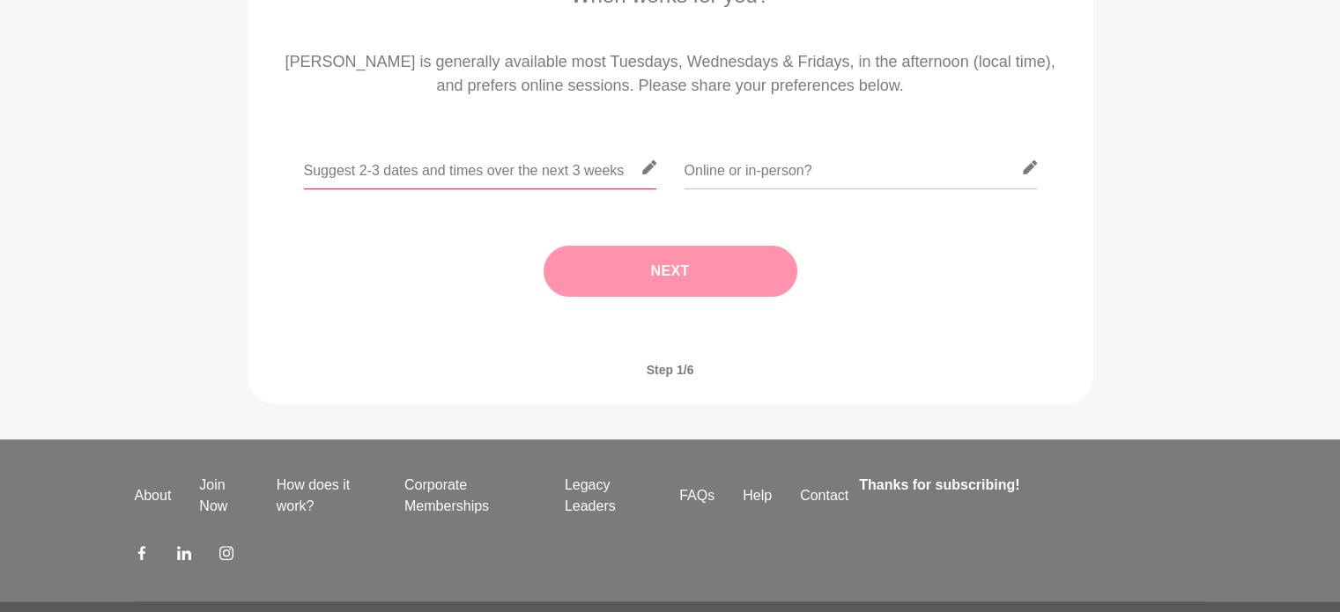
click at [551, 173] on input "text" at bounding box center [480, 167] width 352 height 43
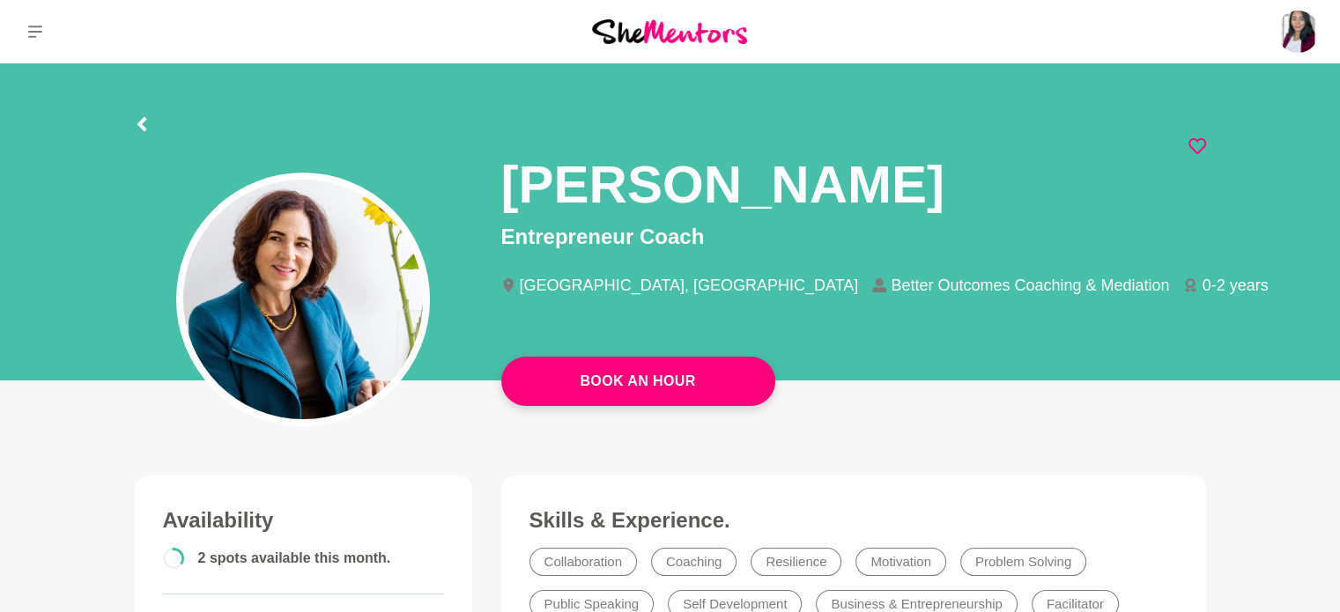
click at [1201, 143] on icon at bounding box center [1197, 146] width 18 height 18
